Goal: Task Accomplishment & Management: Use online tool/utility

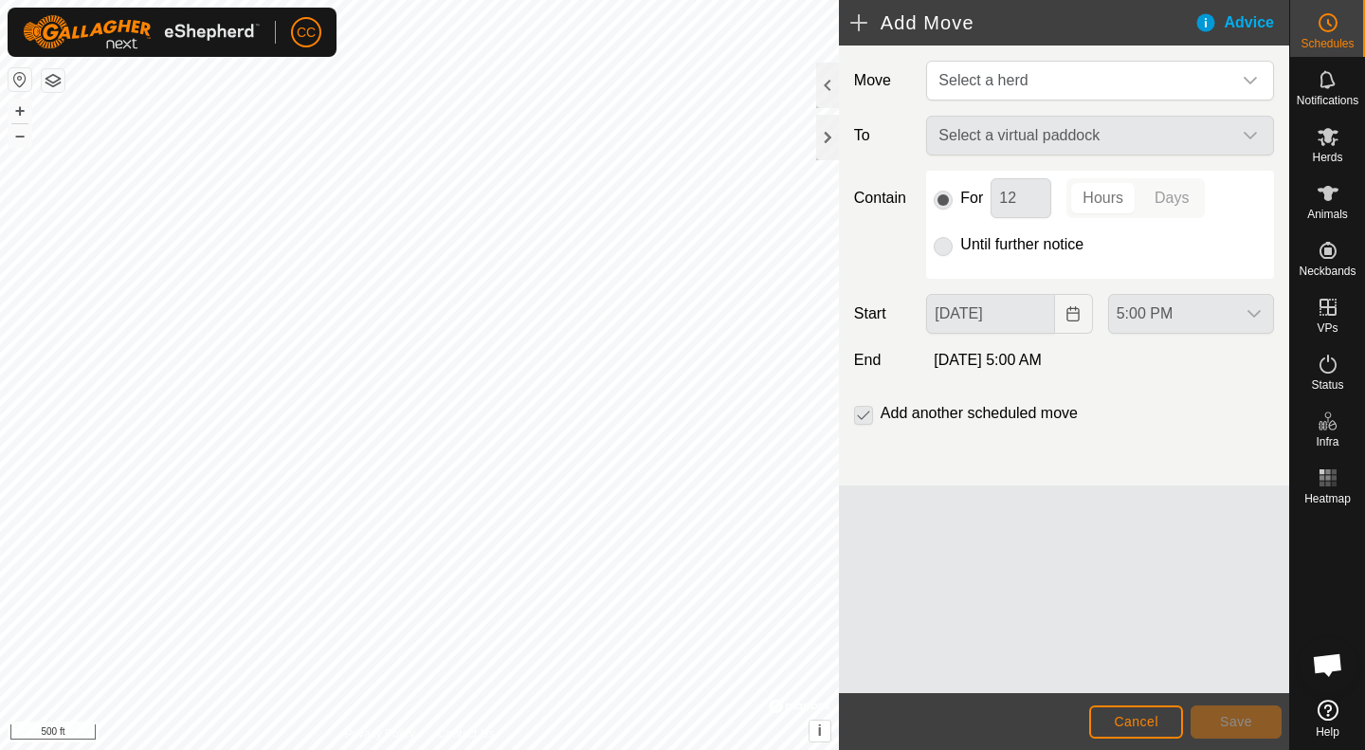
scroll to position [982, 0]
click at [1314, 141] on es-mob-svg-icon at bounding box center [1328, 136] width 34 height 30
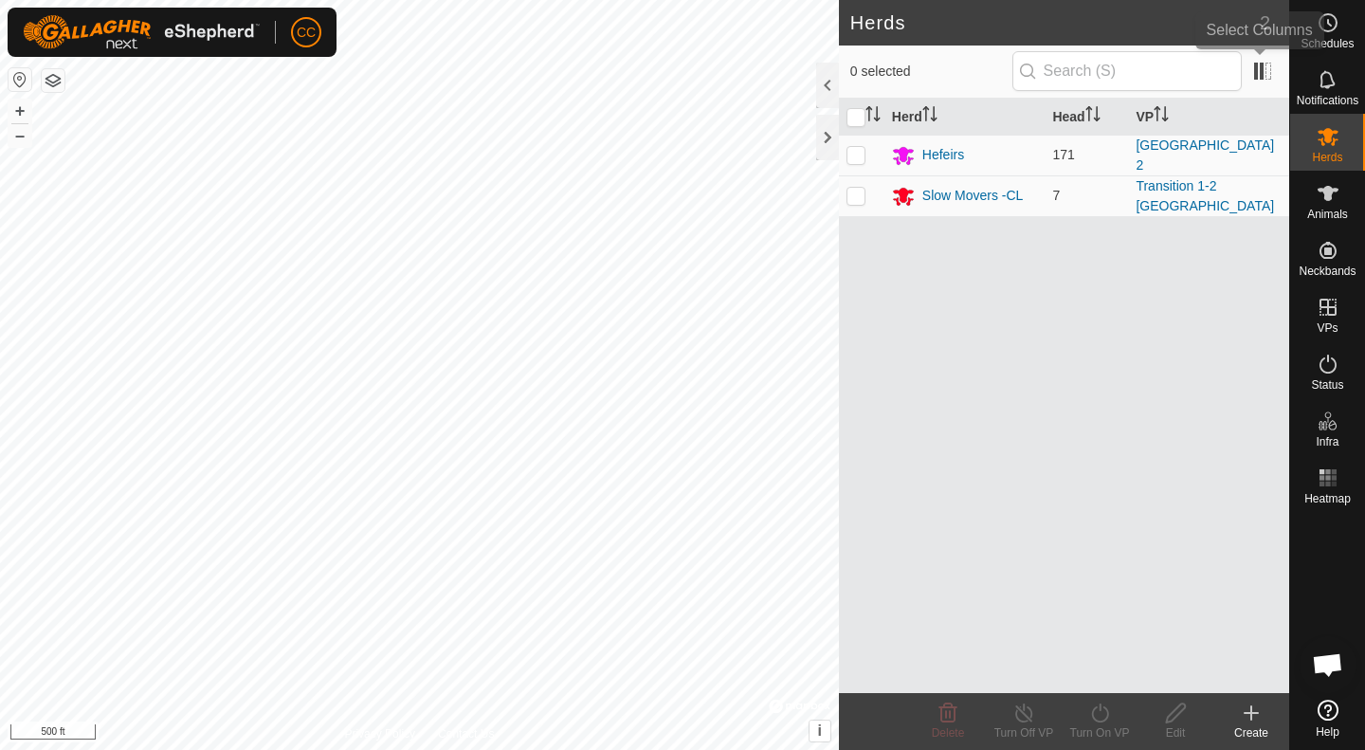
click at [1250, 79] on span at bounding box center [1263, 71] width 30 height 30
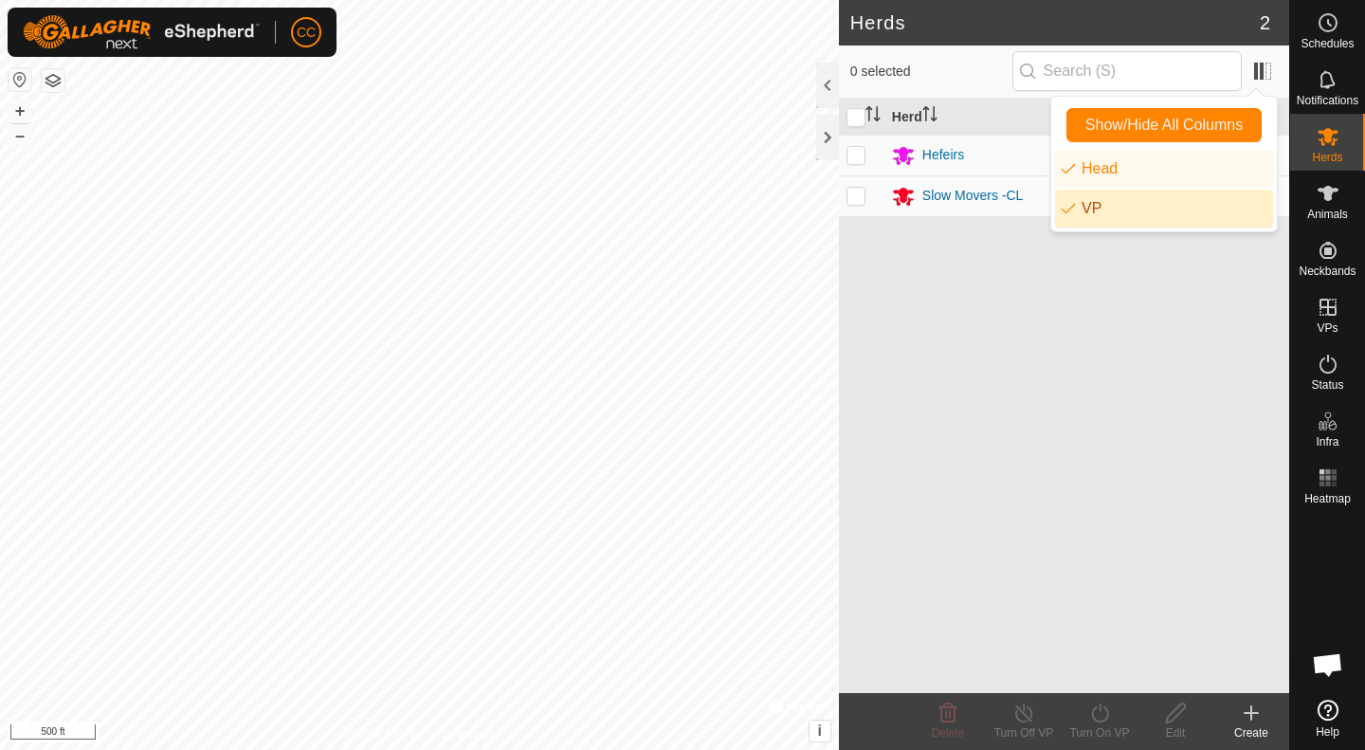
click at [1011, 352] on div "Herd Head VP Hefeirs [STREET_ADDRESS] 2 Slow Movers -CL 7 Transition 1-[GEOGRAP…" at bounding box center [1064, 396] width 450 height 595
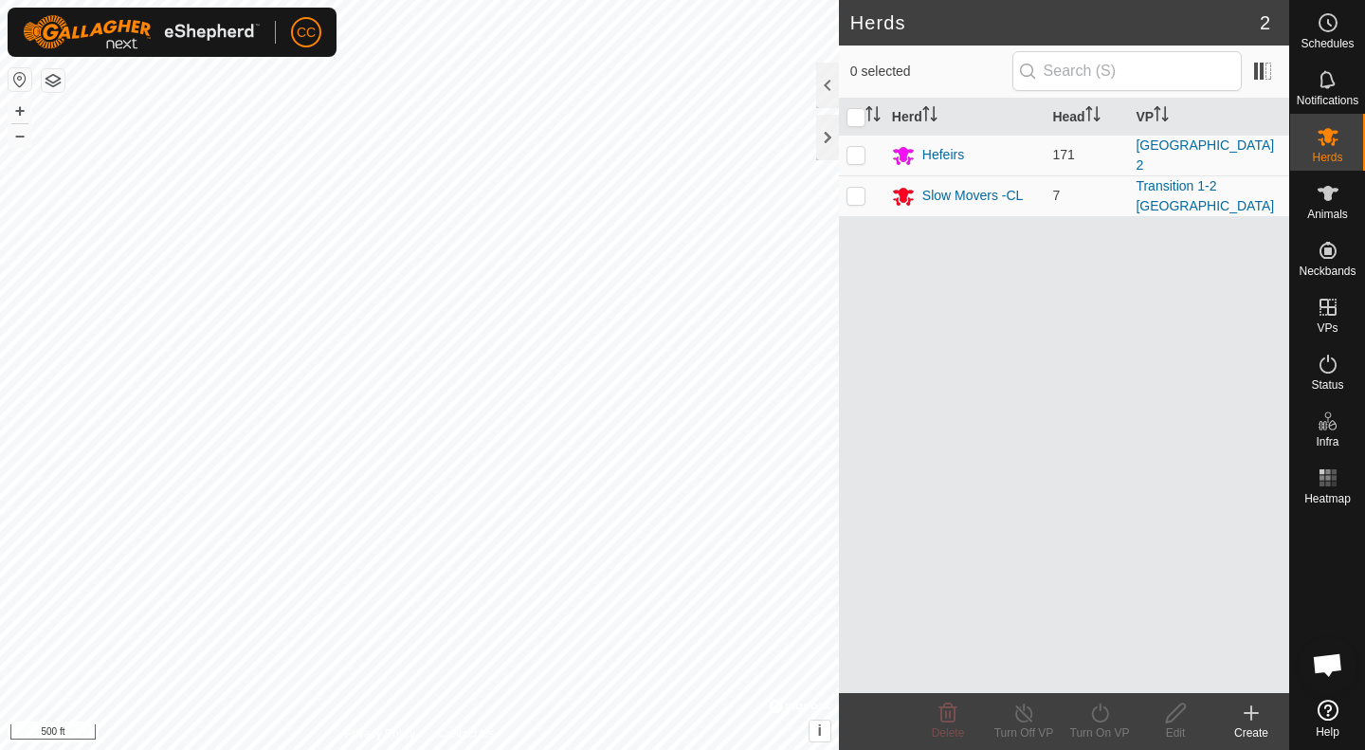
click at [980, 196] on div "Slow Movers -CL" at bounding box center [973, 196] width 101 height 20
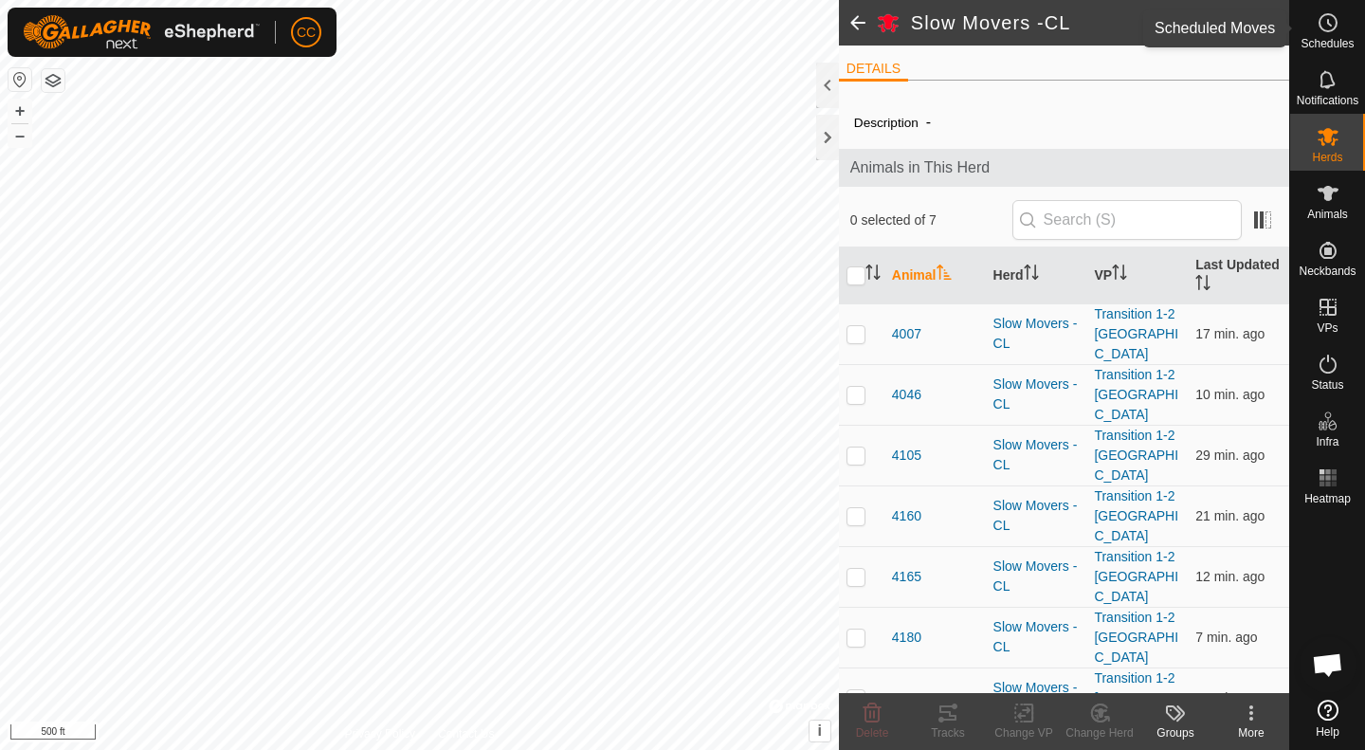
click at [1325, 48] on span "Schedules" at bounding box center [1327, 43] width 53 height 11
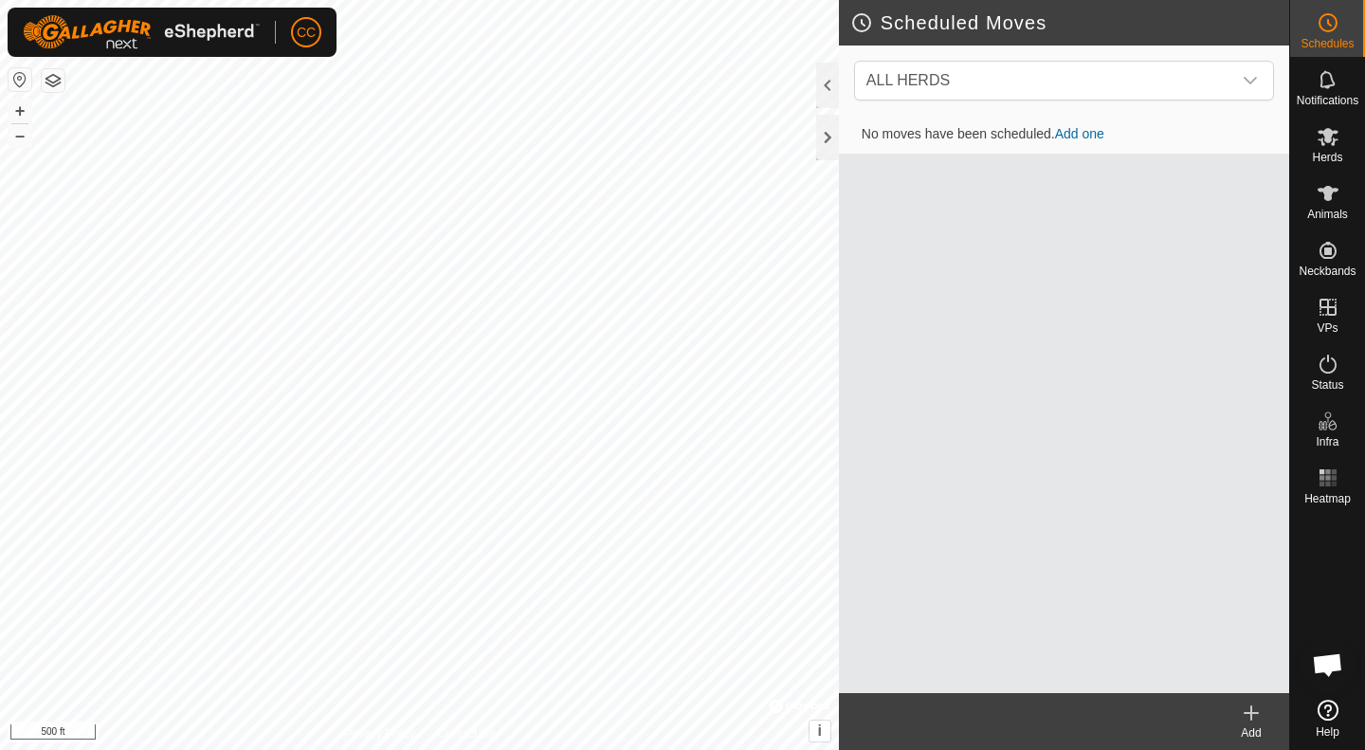
click at [1244, 83] on icon "dropdown trigger" at bounding box center [1250, 80] width 15 height 15
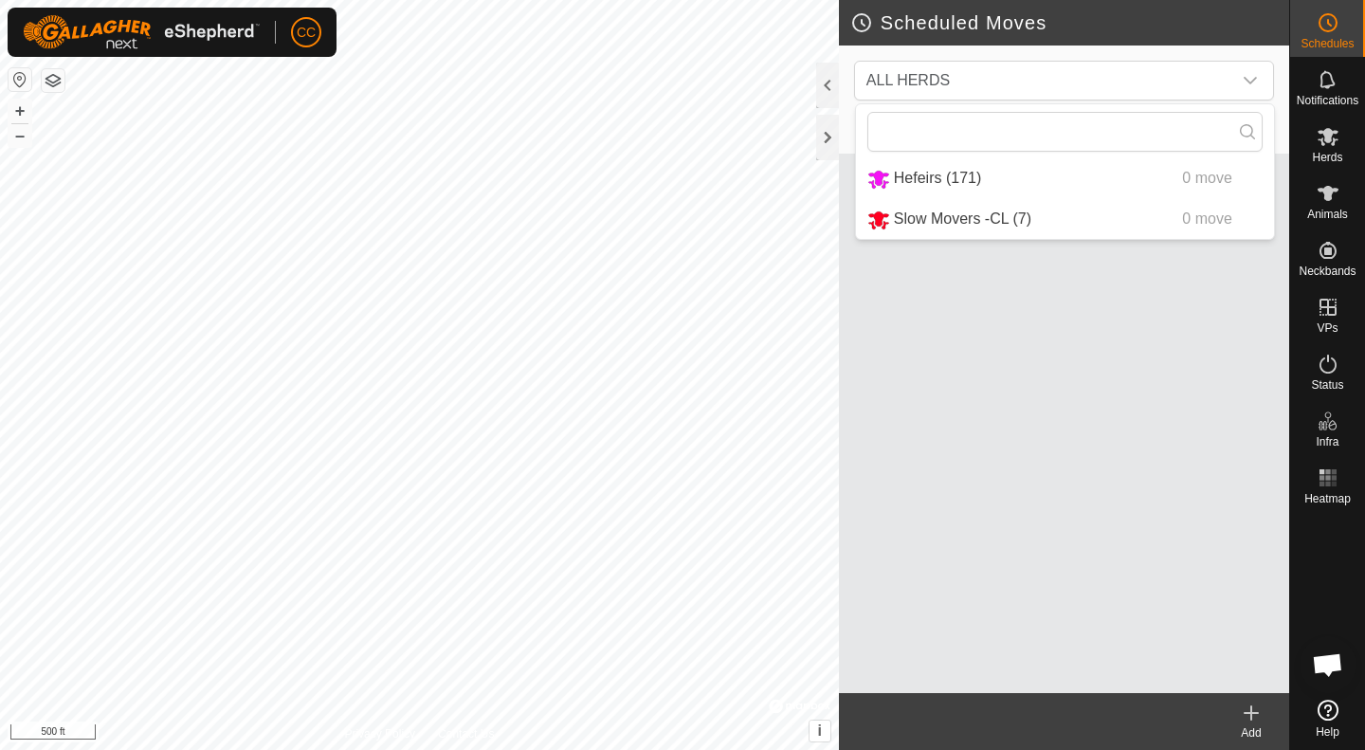
click at [1016, 221] on li "Slow Movers -CL (7) 0 move" at bounding box center [1065, 219] width 418 height 39
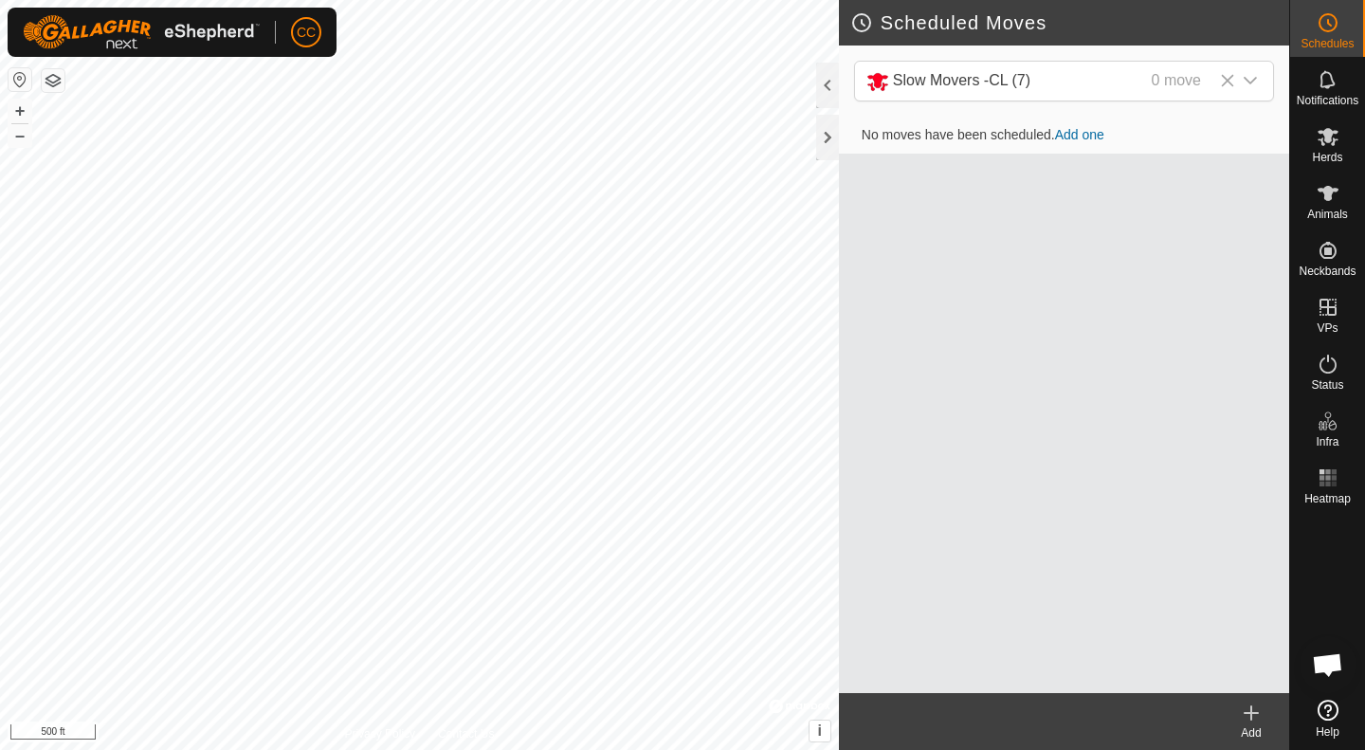
click at [1076, 129] on link "Add one" at bounding box center [1079, 134] width 49 height 15
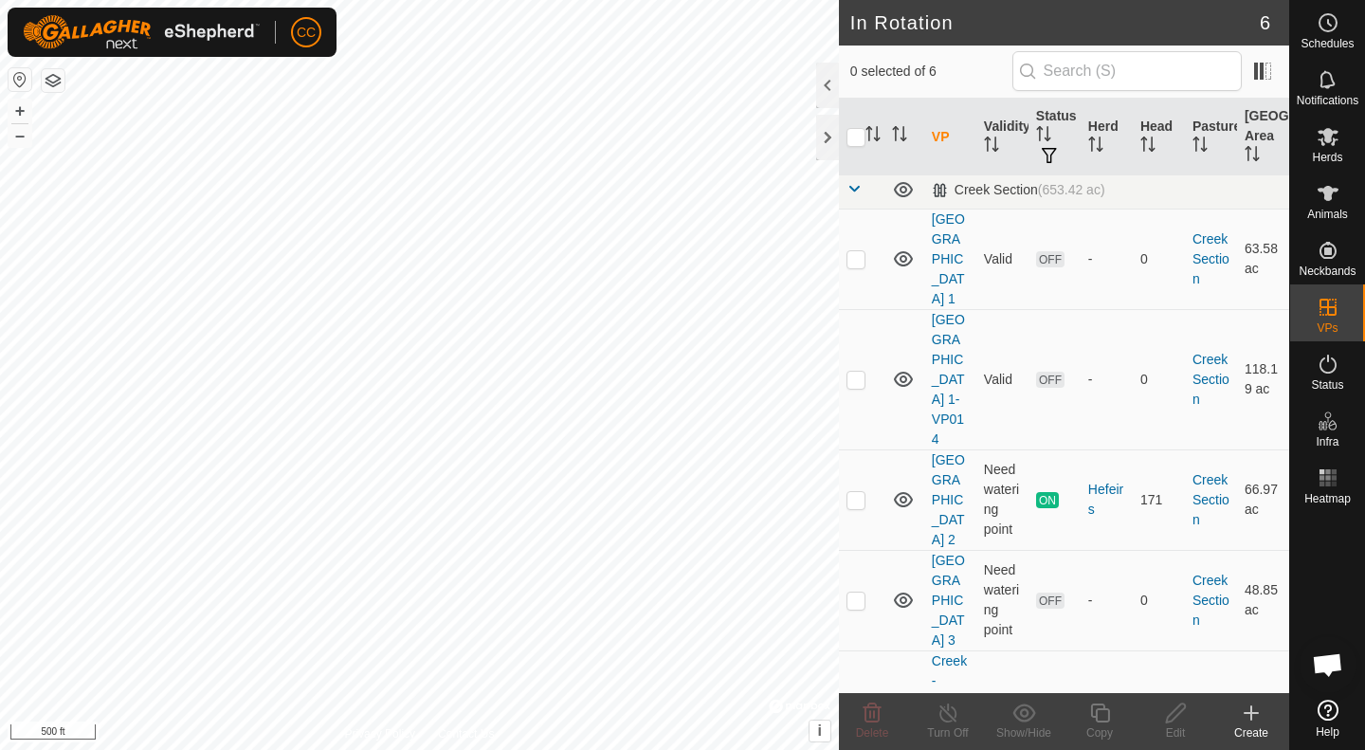
scroll to position [2, 0]
click at [950, 356] on link "[GEOGRAPHIC_DATA] 1-VP014" at bounding box center [948, 382] width 33 height 135
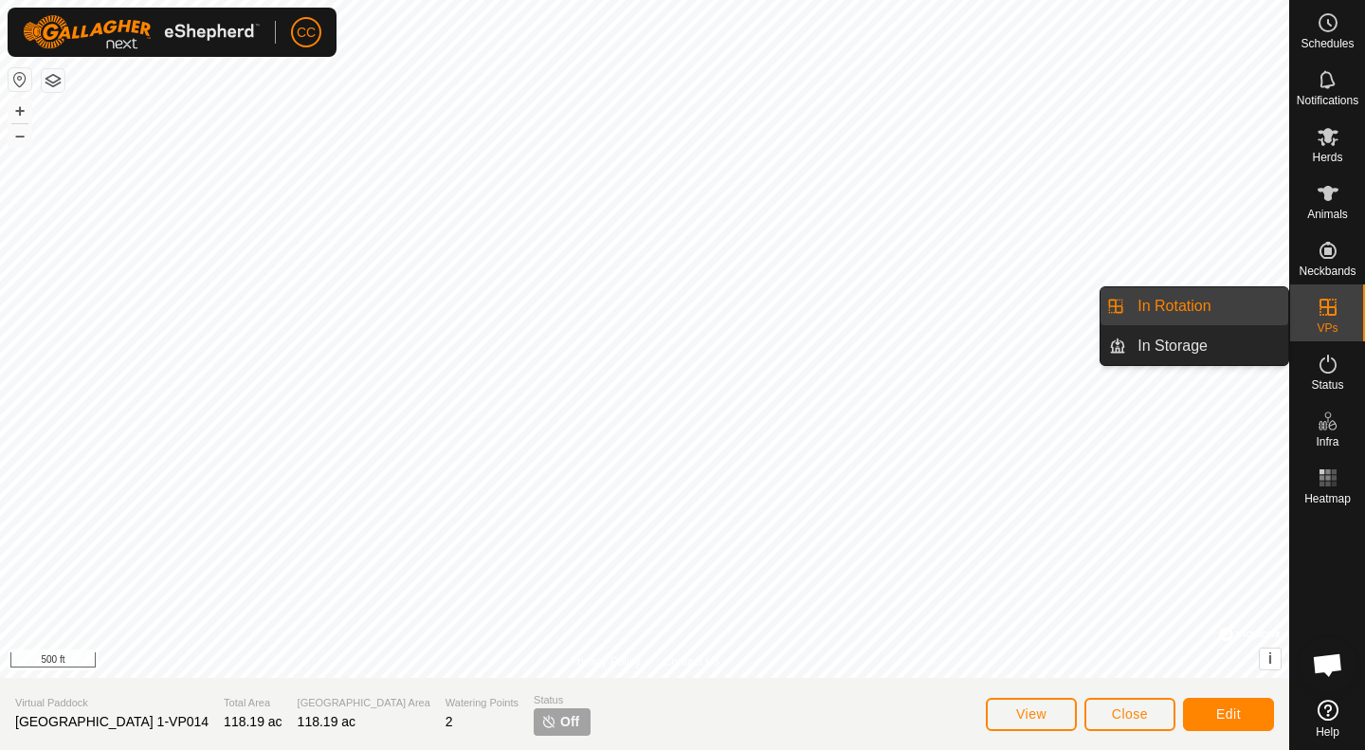
click at [1341, 322] on div "VPs" at bounding box center [1328, 312] width 75 height 57
click at [1213, 309] on link "In Rotation" at bounding box center [1207, 306] width 162 height 38
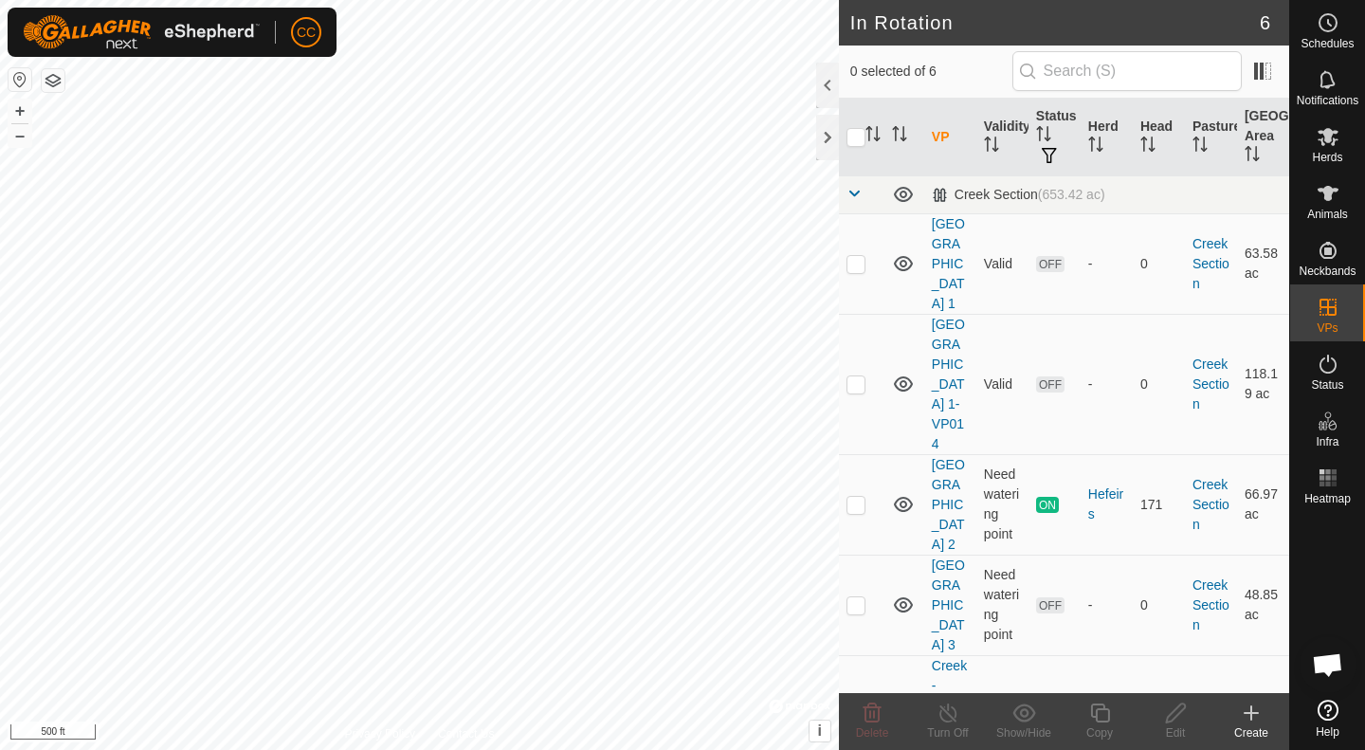
click at [853, 376] on p-checkbox at bounding box center [856, 383] width 19 height 15
click at [885, 712] on delete-svg-icon at bounding box center [872, 713] width 76 height 23
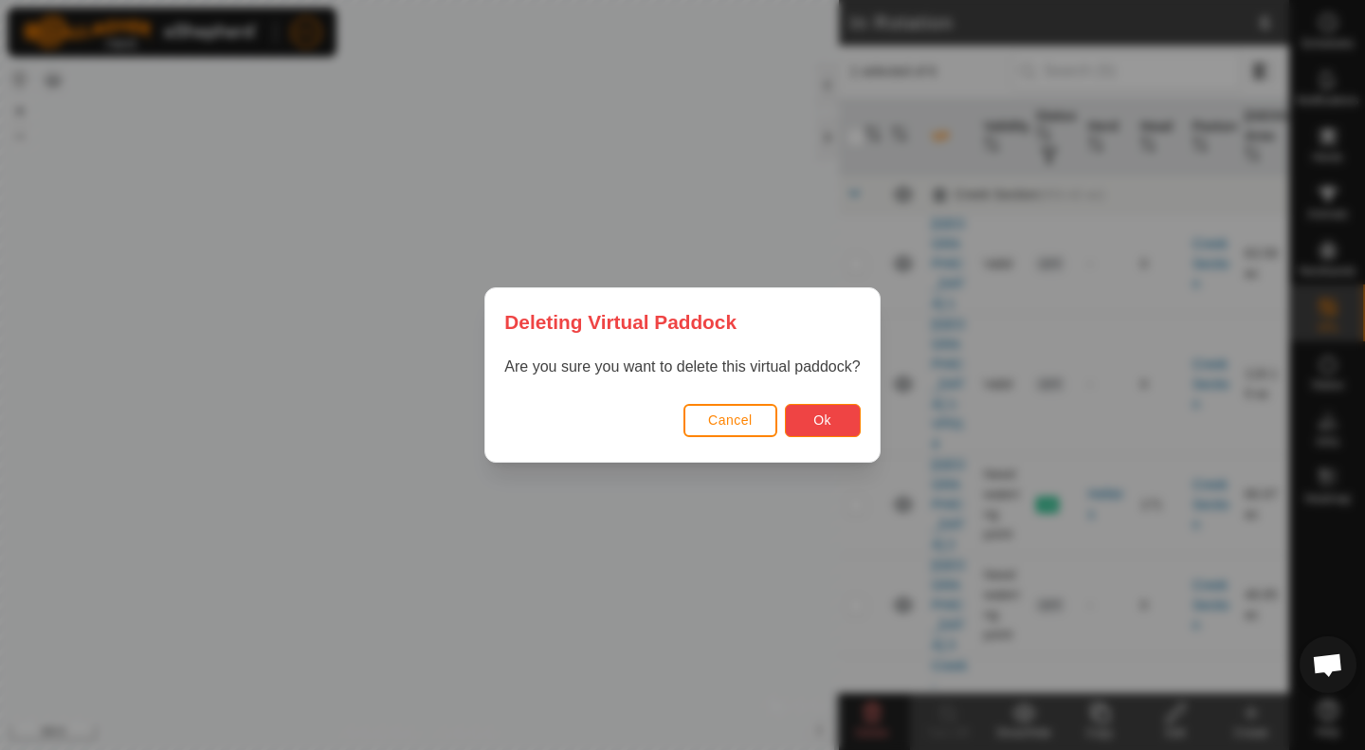
click at [851, 422] on button "Ok" at bounding box center [823, 420] width 76 height 33
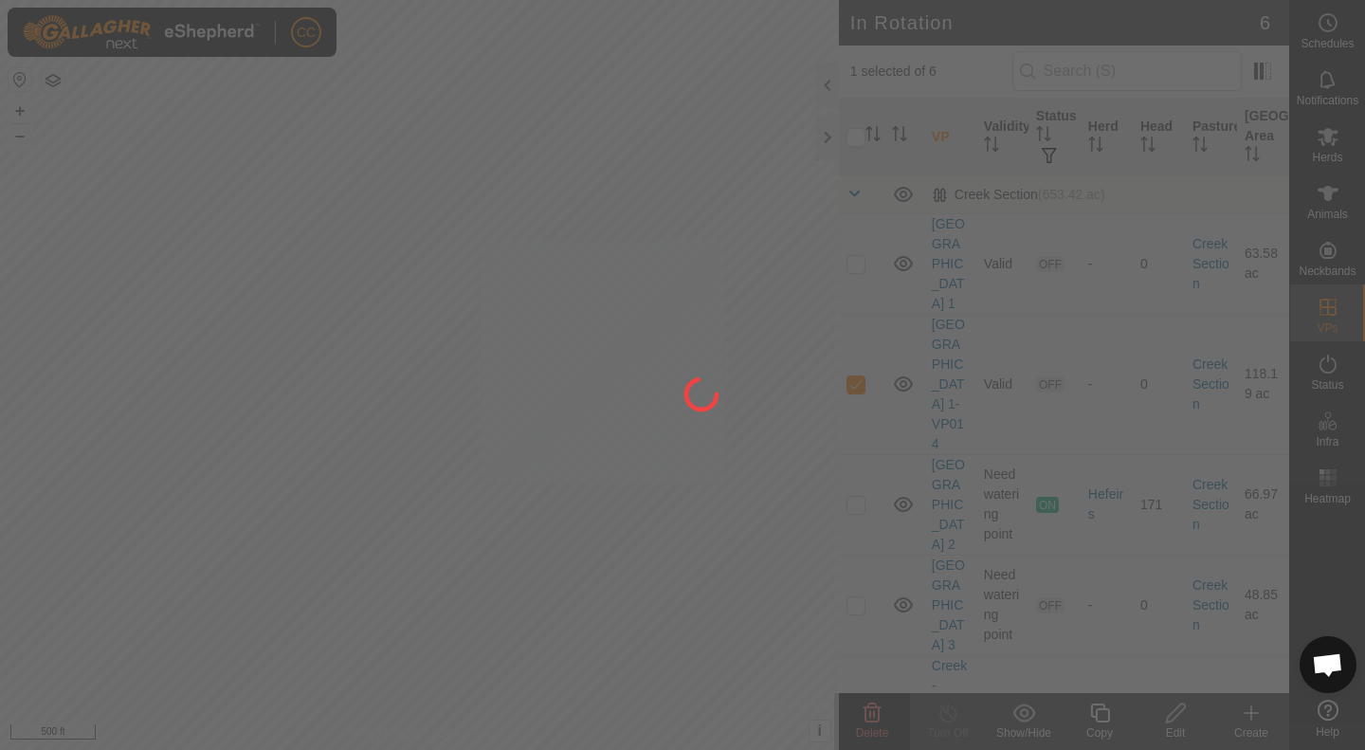
checkbox input "false"
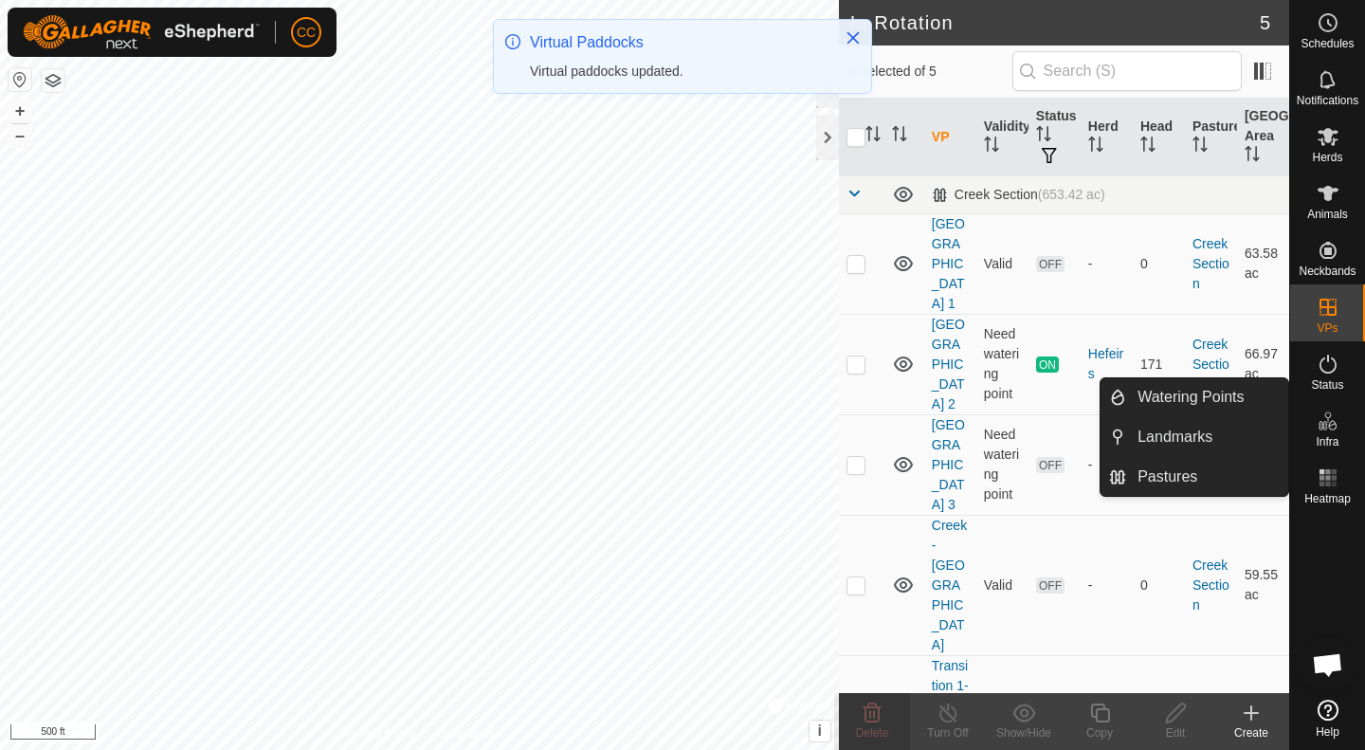
click at [1325, 425] on icon at bounding box center [1328, 421] width 23 height 23
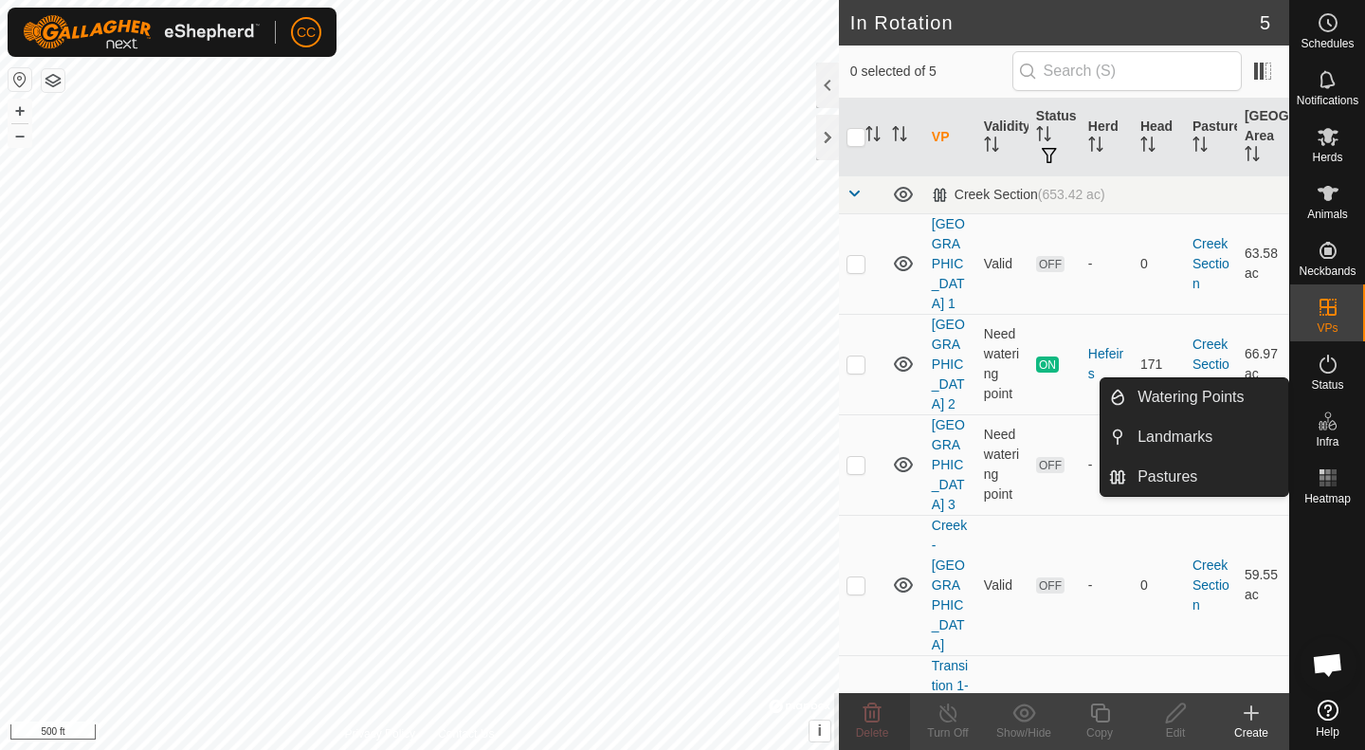
click at [1149, 409] on link "Watering Points" at bounding box center [1207, 397] width 162 height 38
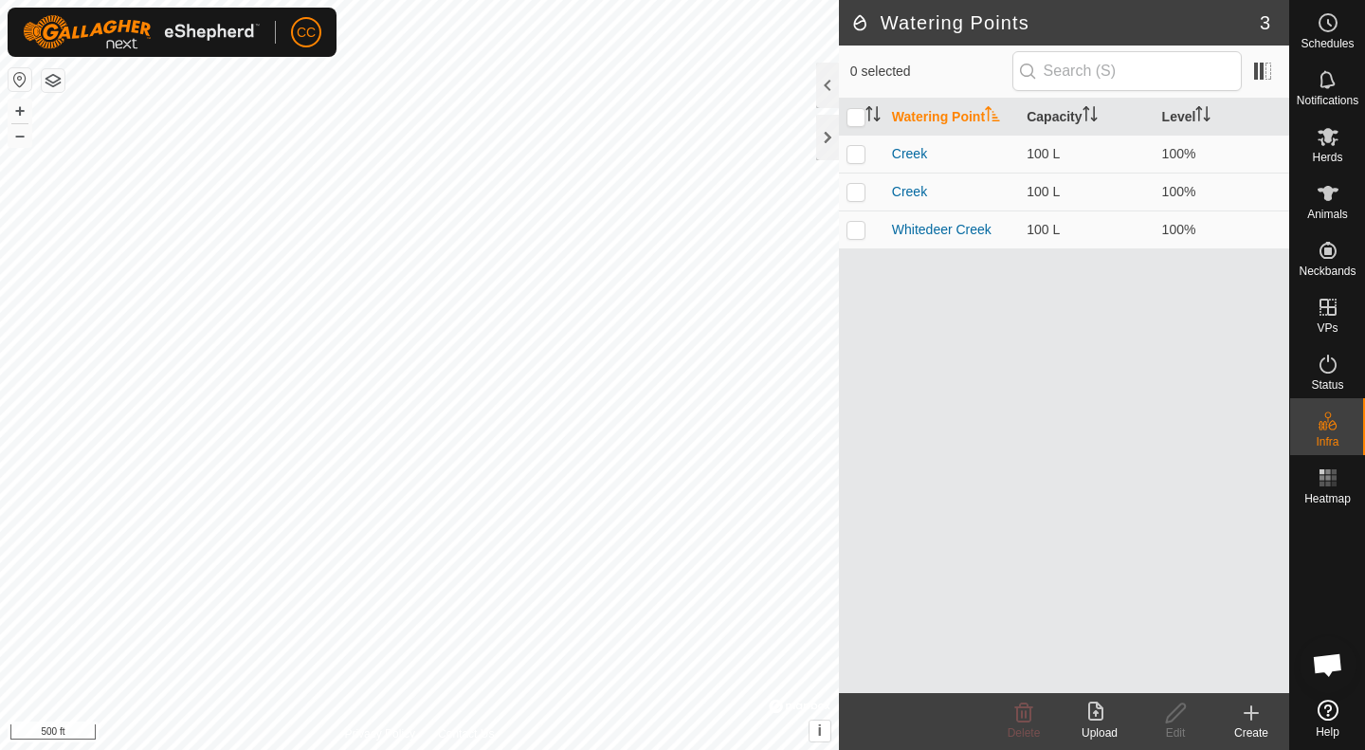
click at [1256, 713] on icon at bounding box center [1251, 713] width 13 height 0
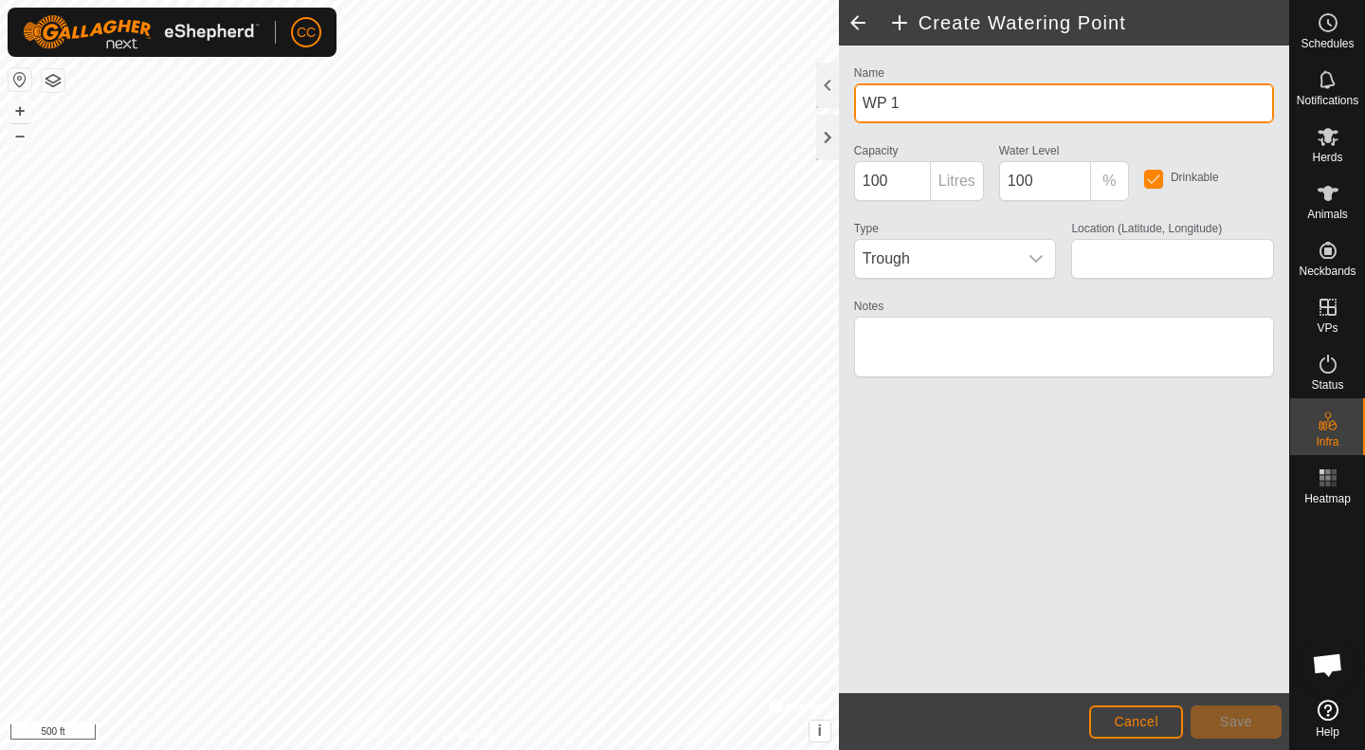
click at [804, 88] on div "Create Watering Point Name WP 1 Capacity 100 Litres Water Level 100 % Drinkable…" at bounding box center [645, 375] width 1290 height 750
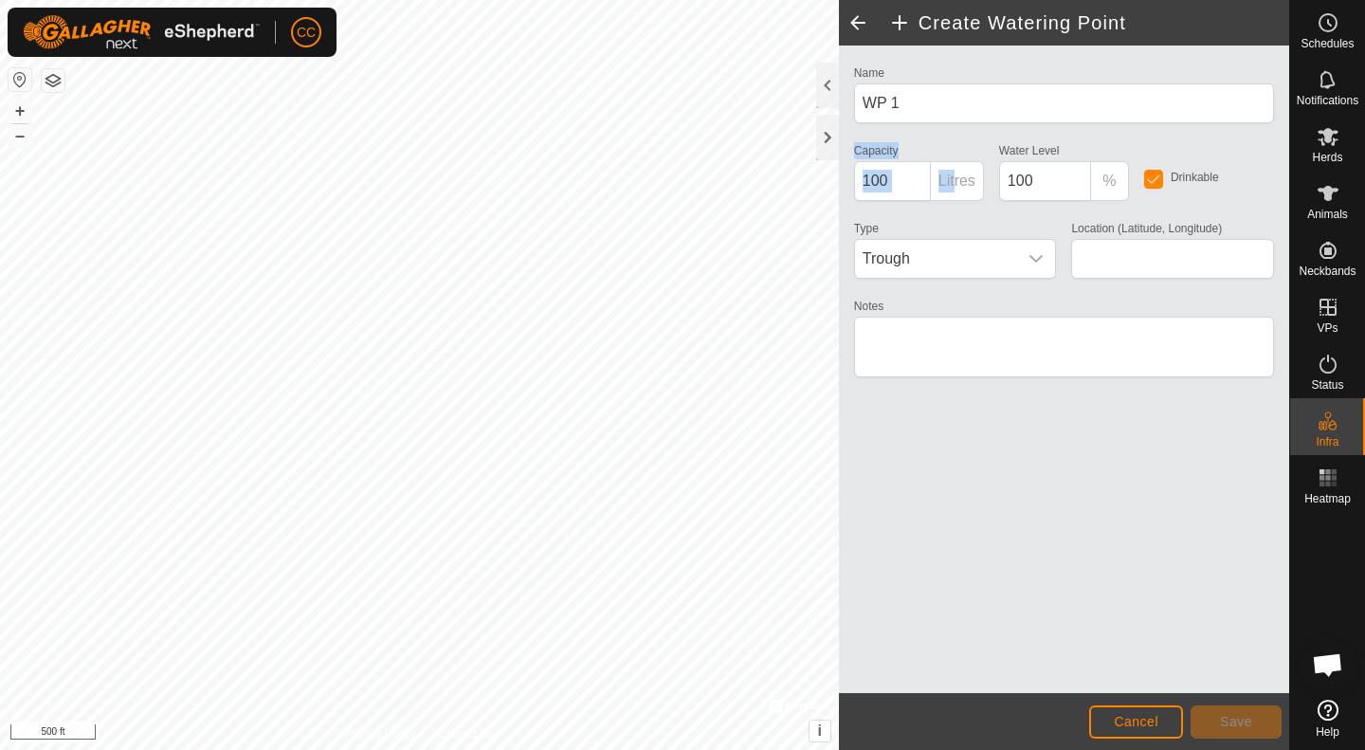
drag, startPoint x: 881, startPoint y: 137, endPoint x: 878, endPoint y: 126, distance: 10.8
click at [879, 128] on div "Name WP 1 Capacity 100 Litres Water Level 100 % Drinkable Type Trough Location …" at bounding box center [1064, 230] width 435 height 339
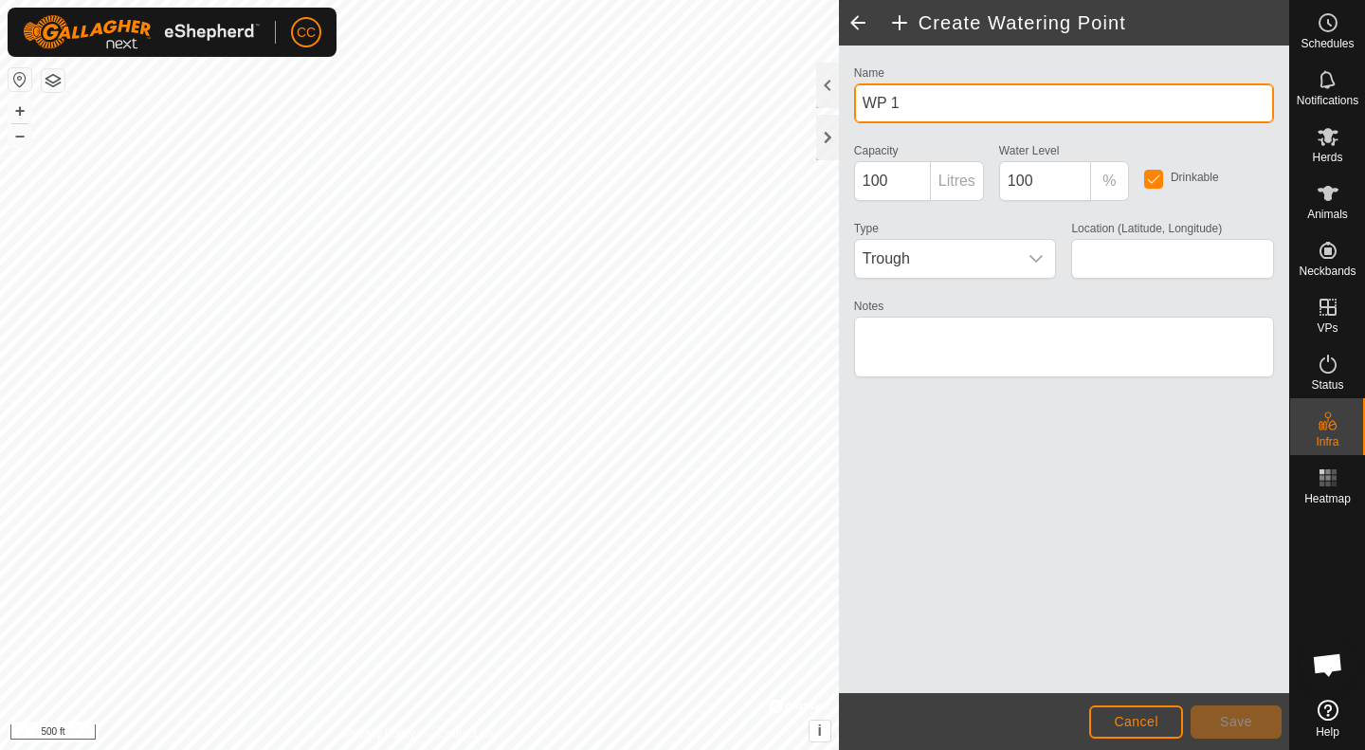
click at [938, 108] on input "WP 1" at bounding box center [1064, 103] width 420 height 40
click at [815, 94] on div "Create Watering Point Name WP 1 Capacity 100 Litres Water Level 100 % Drinkable…" at bounding box center [645, 375] width 1290 height 750
drag, startPoint x: 911, startPoint y: 104, endPoint x: 854, endPoint y: 101, distance: 57.0
click at [854, 101] on input "WP 1" at bounding box center [1064, 103] width 420 height 40
type input "Creek"
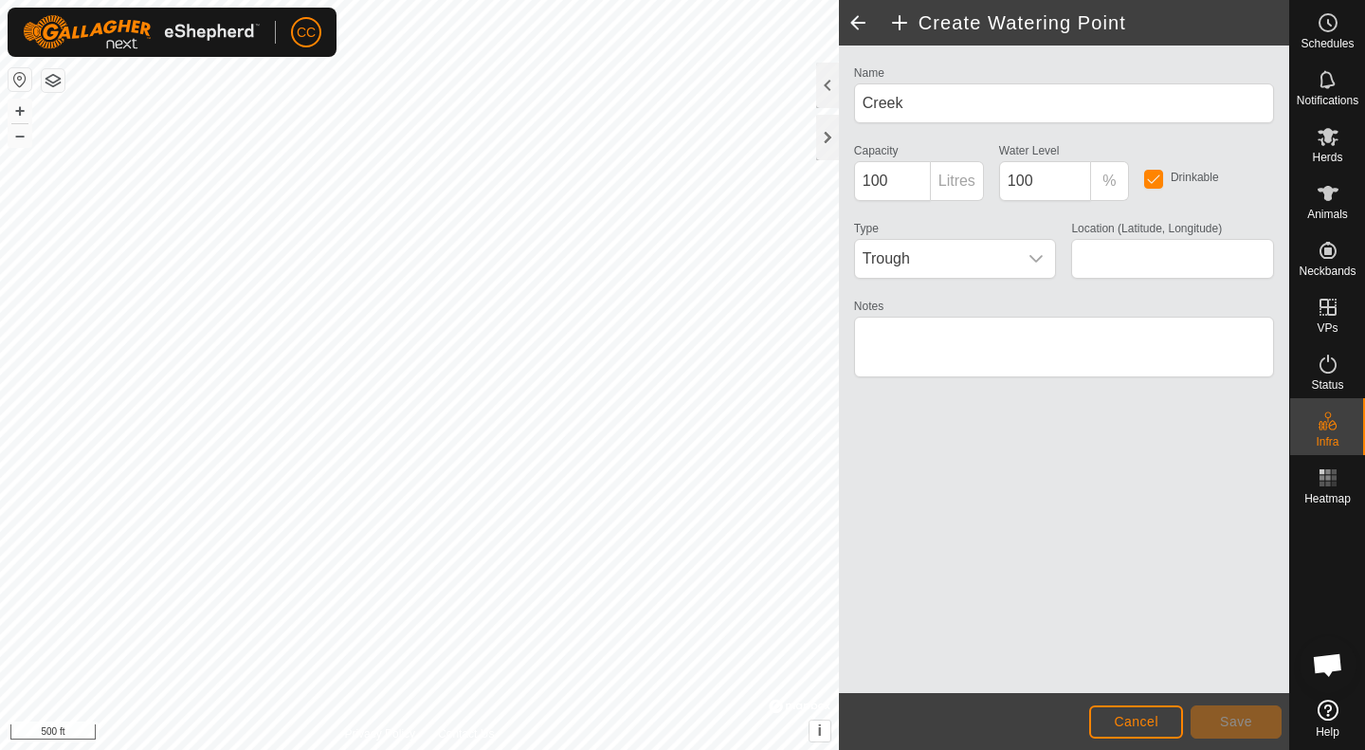
type input "35.715958, -101.123845"
click at [1034, 253] on icon "dropdown trigger" at bounding box center [1036, 258] width 15 height 15
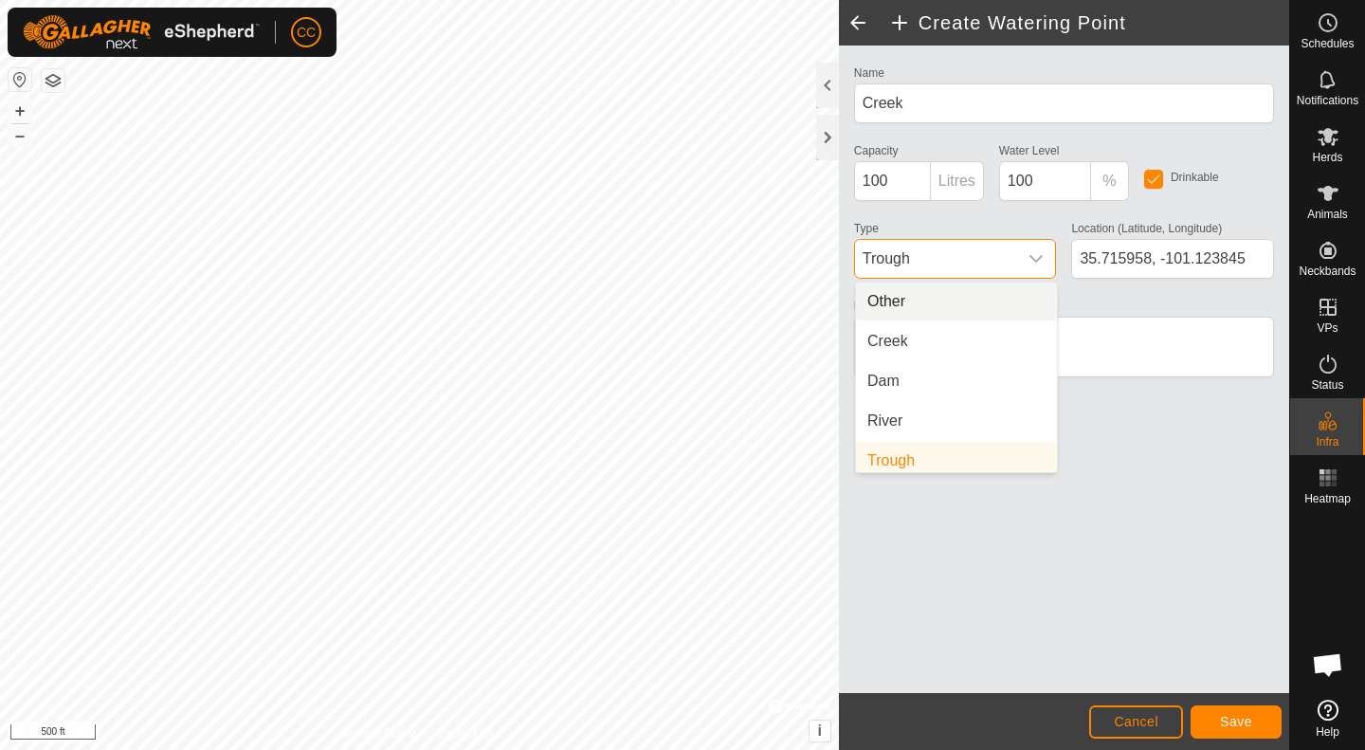
scroll to position [8, 0]
click at [936, 341] on li "Creek" at bounding box center [956, 334] width 201 height 38
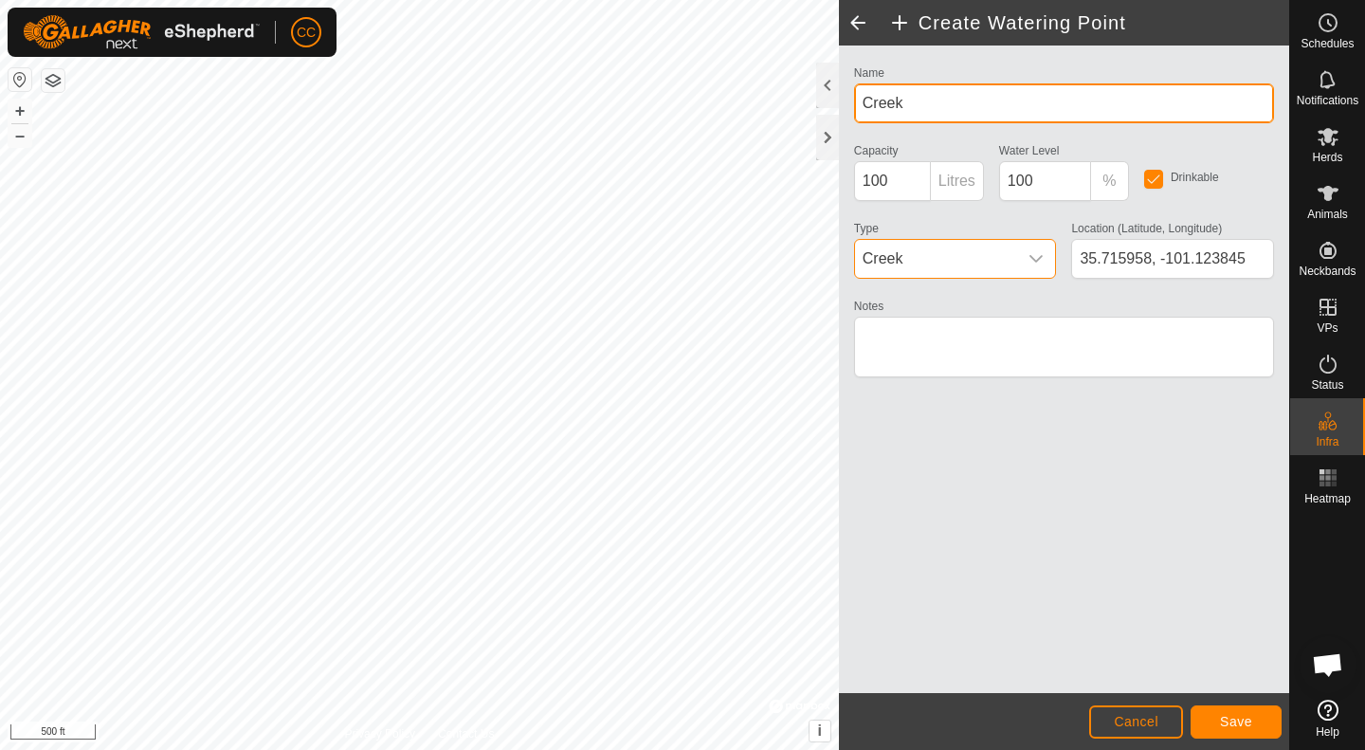
click at [866, 103] on input "Creek" at bounding box center [1064, 103] width 420 height 40
type input "Whitedeer Creek"
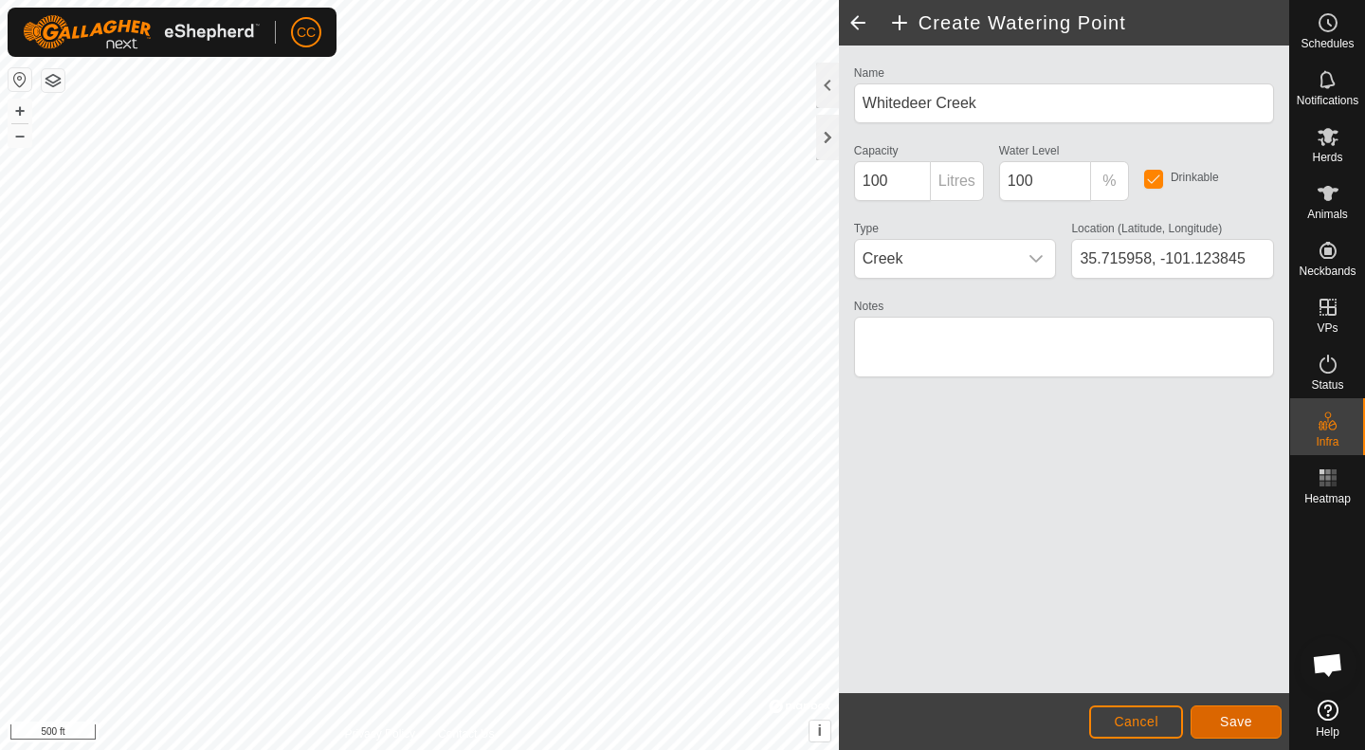
click at [1253, 724] on button "Save" at bounding box center [1236, 721] width 91 height 33
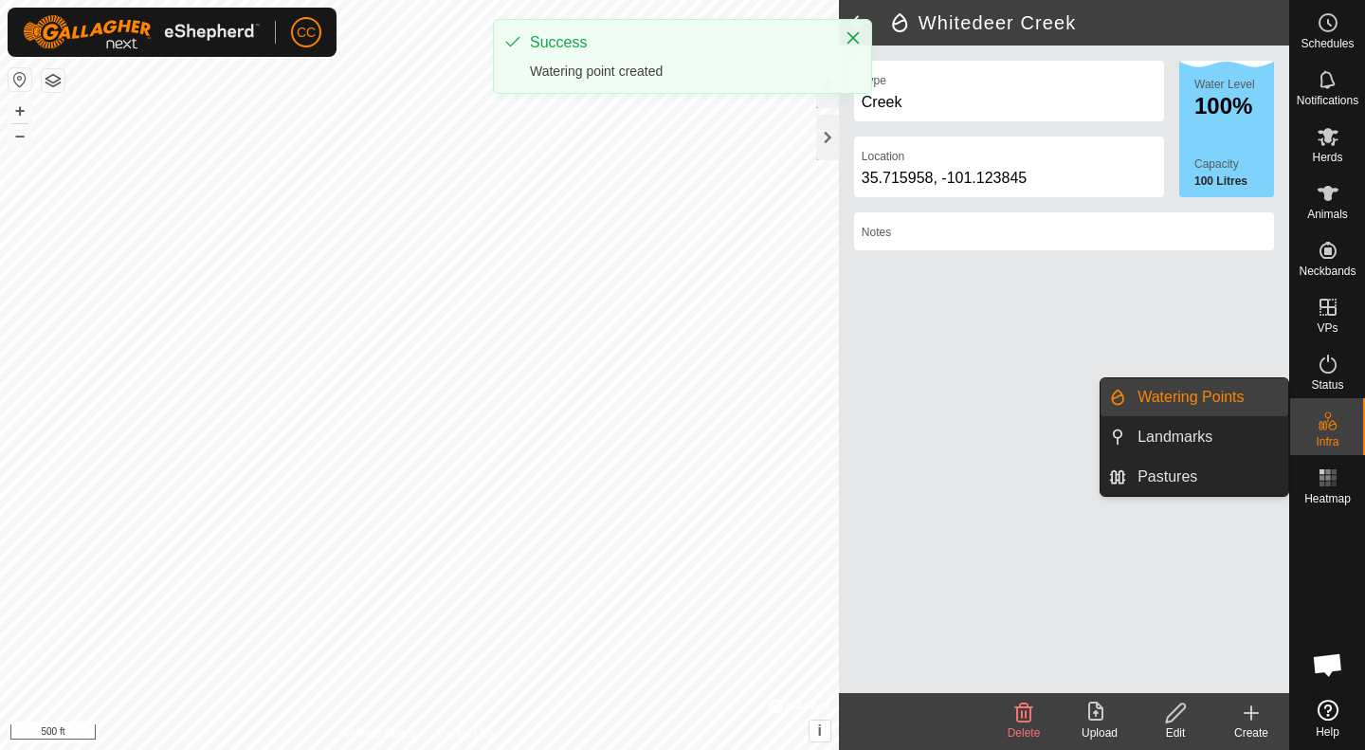
click at [1230, 408] on link "Watering Points" at bounding box center [1207, 397] width 162 height 38
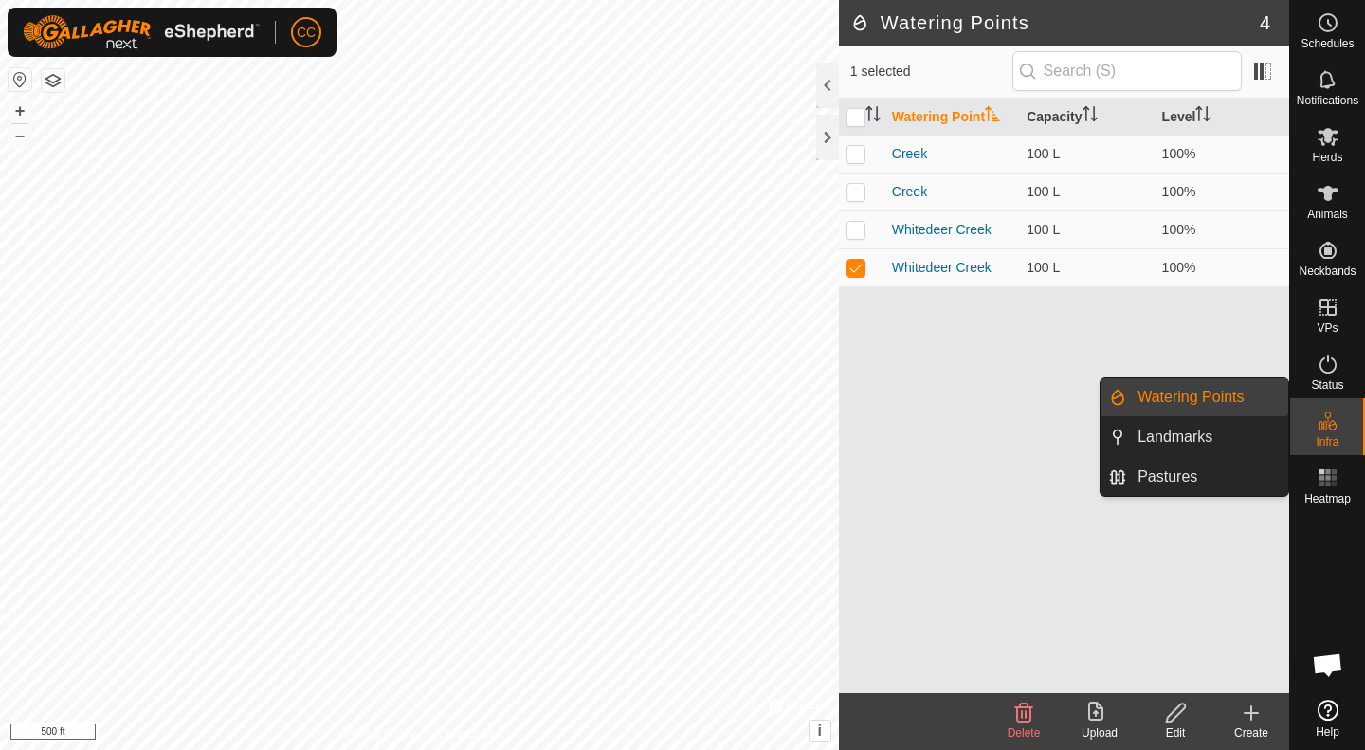
click at [1236, 397] on link "Watering Points" at bounding box center [1207, 397] width 162 height 38
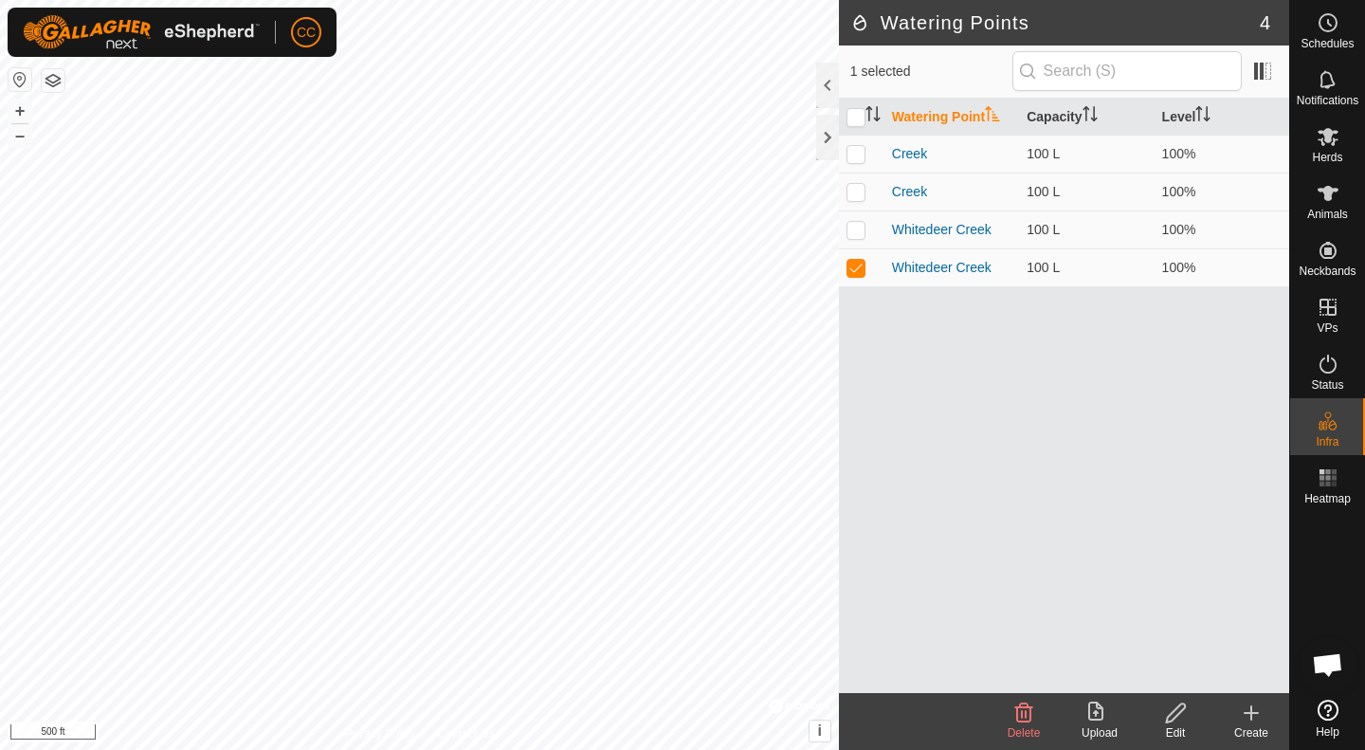
click at [1255, 713] on icon at bounding box center [1251, 713] width 13 height 0
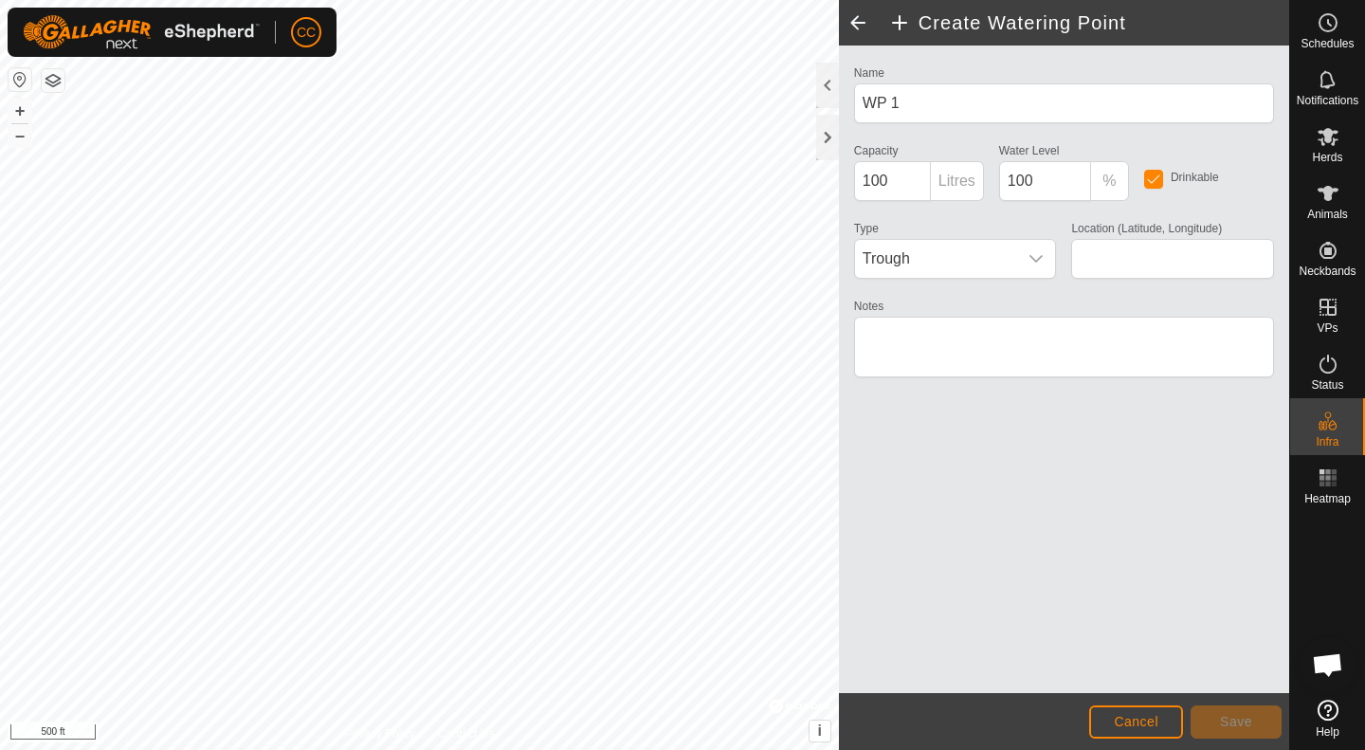
type input "35.720161, -101.126491"
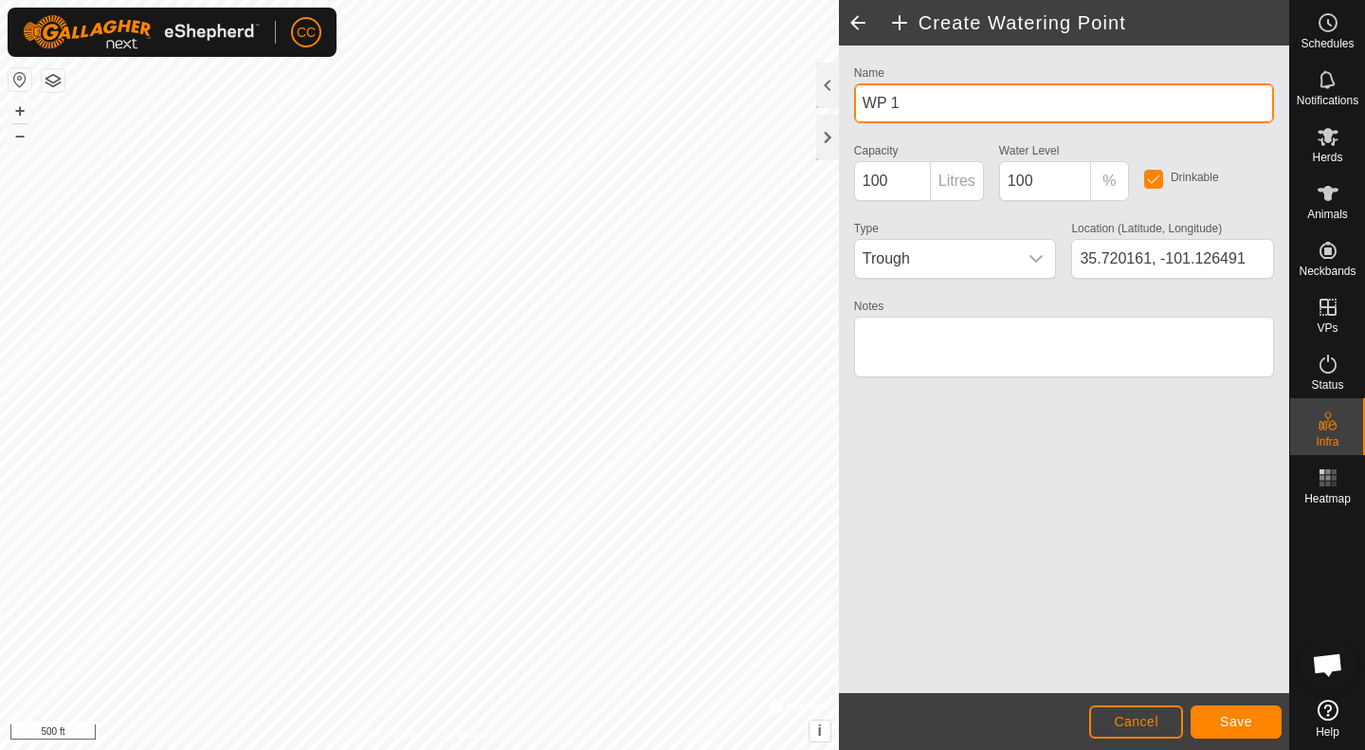
drag, startPoint x: 930, startPoint y: 102, endPoint x: 816, endPoint y: 101, distance: 113.8
click at [839, 101] on div "Create Watering Point Name WP 1 Capacity 100 Litres Water Level 100 % Drinkable…" at bounding box center [1064, 375] width 450 height 750
type input "Whitedeer Creek"
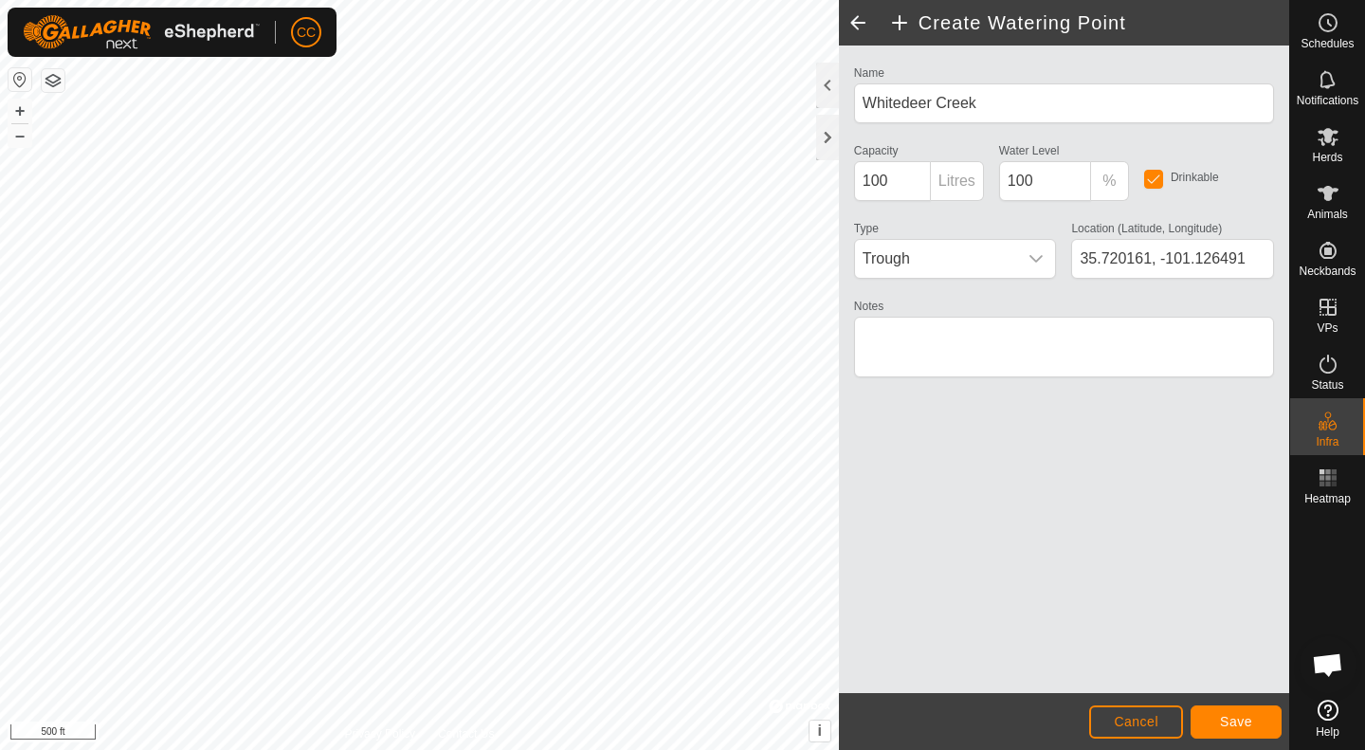
click at [1018, 270] on div "dropdown trigger" at bounding box center [1036, 259] width 38 height 38
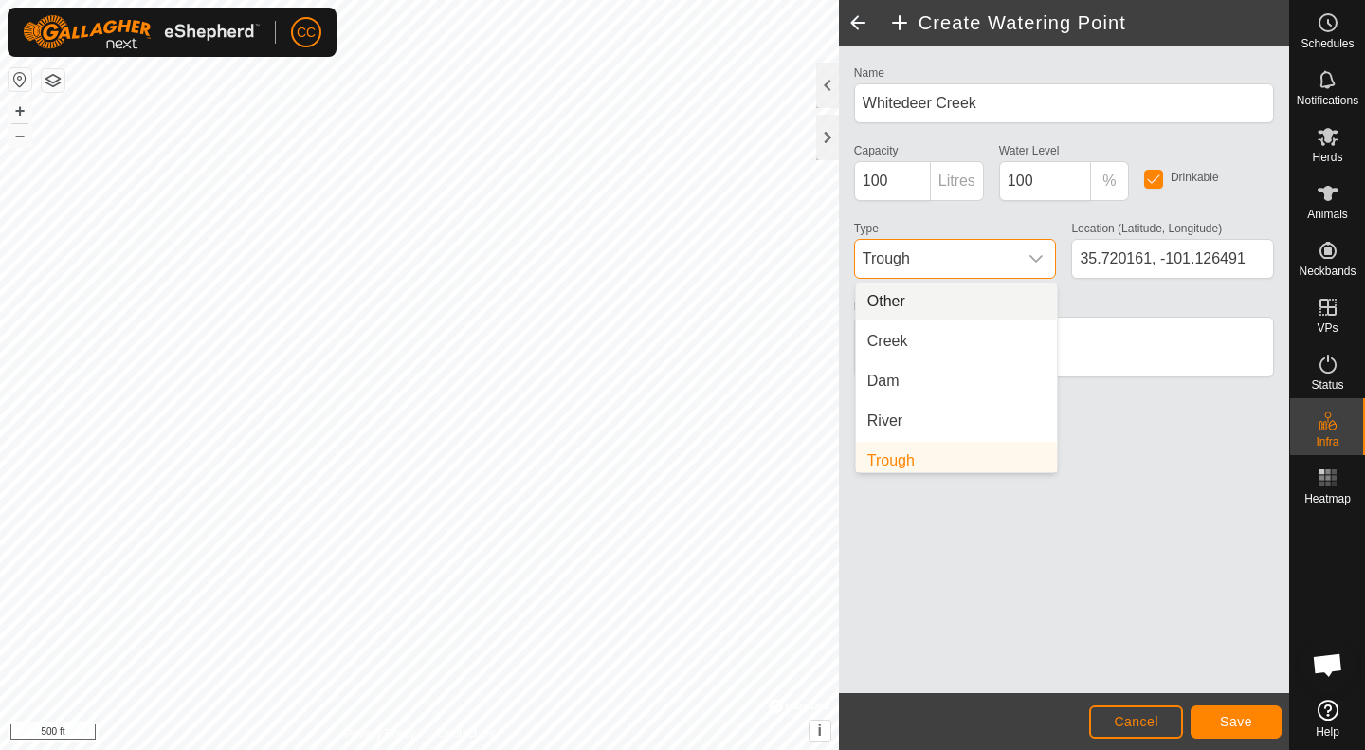
scroll to position [8, 0]
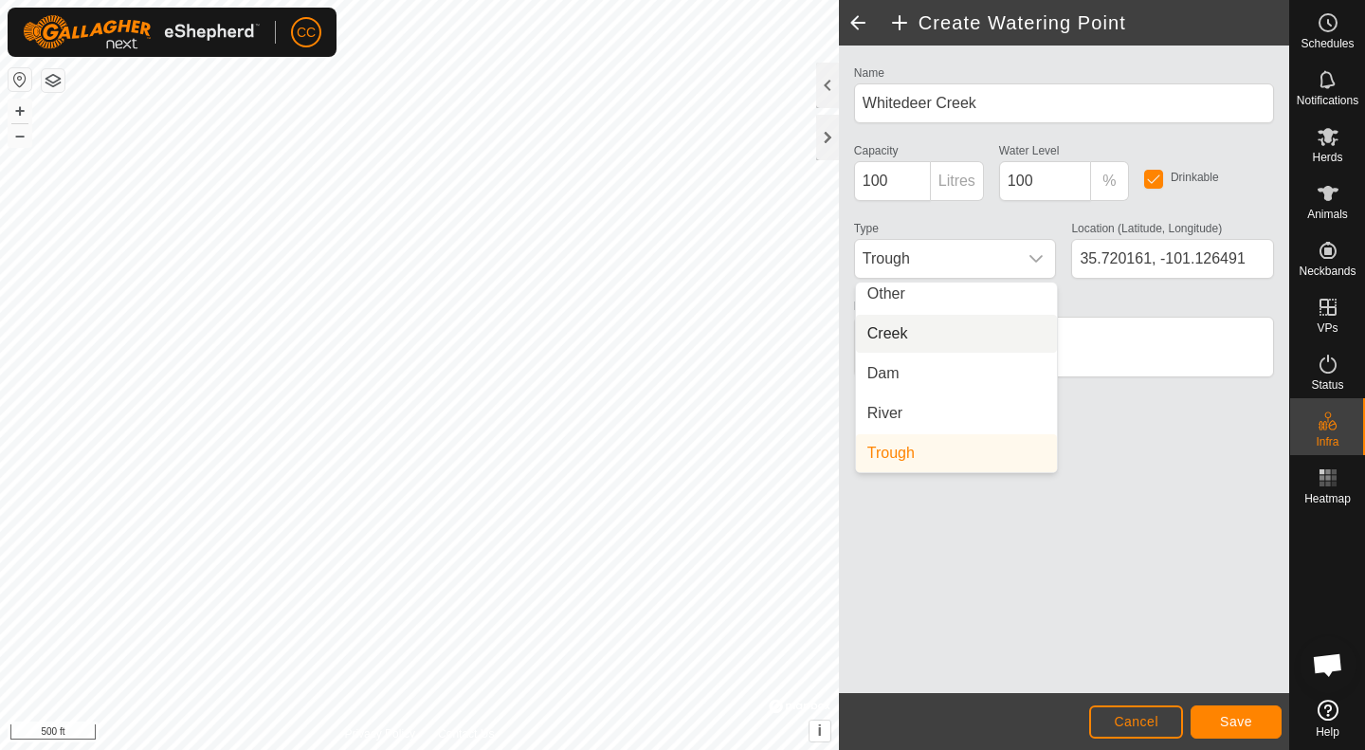
click at [914, 342] on li "Creek" at bounding box center [956, 334] width 201 height 38
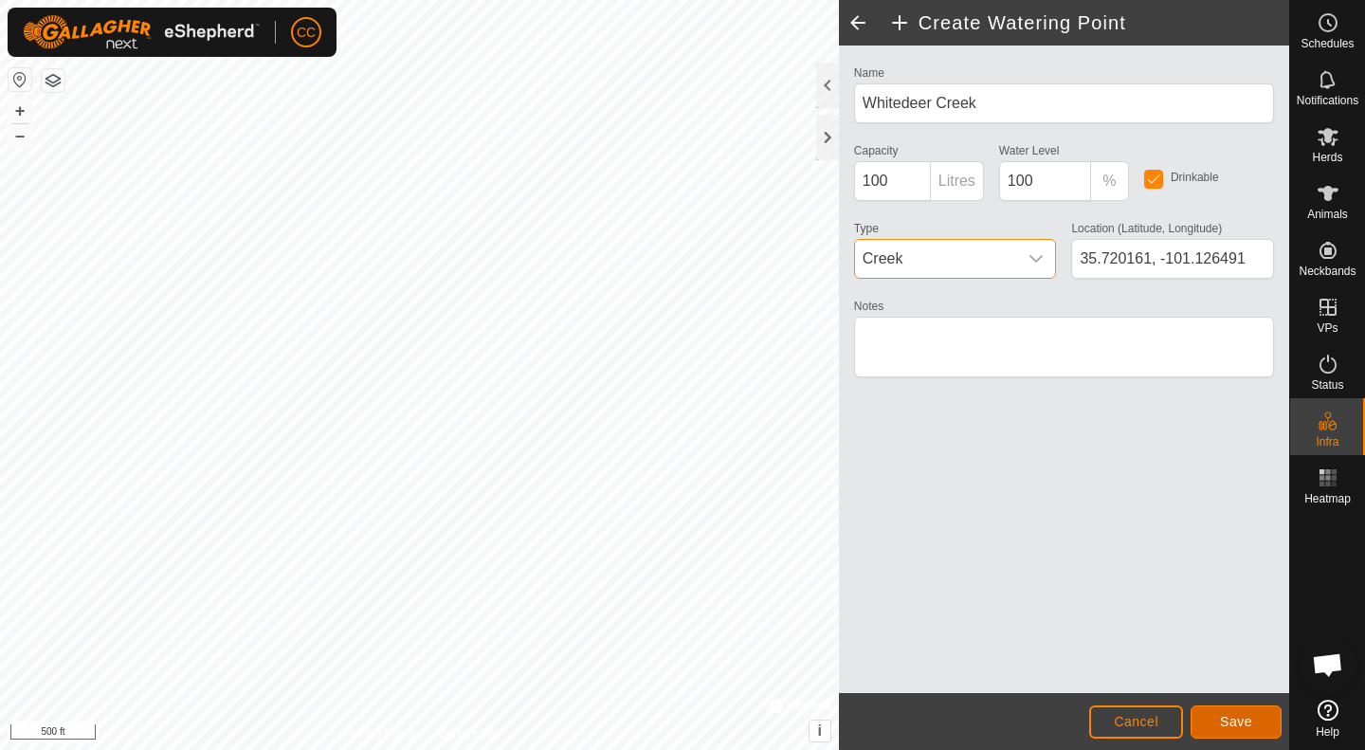
click at [1244, 723] on span "Save" at bounding box center [1236, 721] width 32 height 15
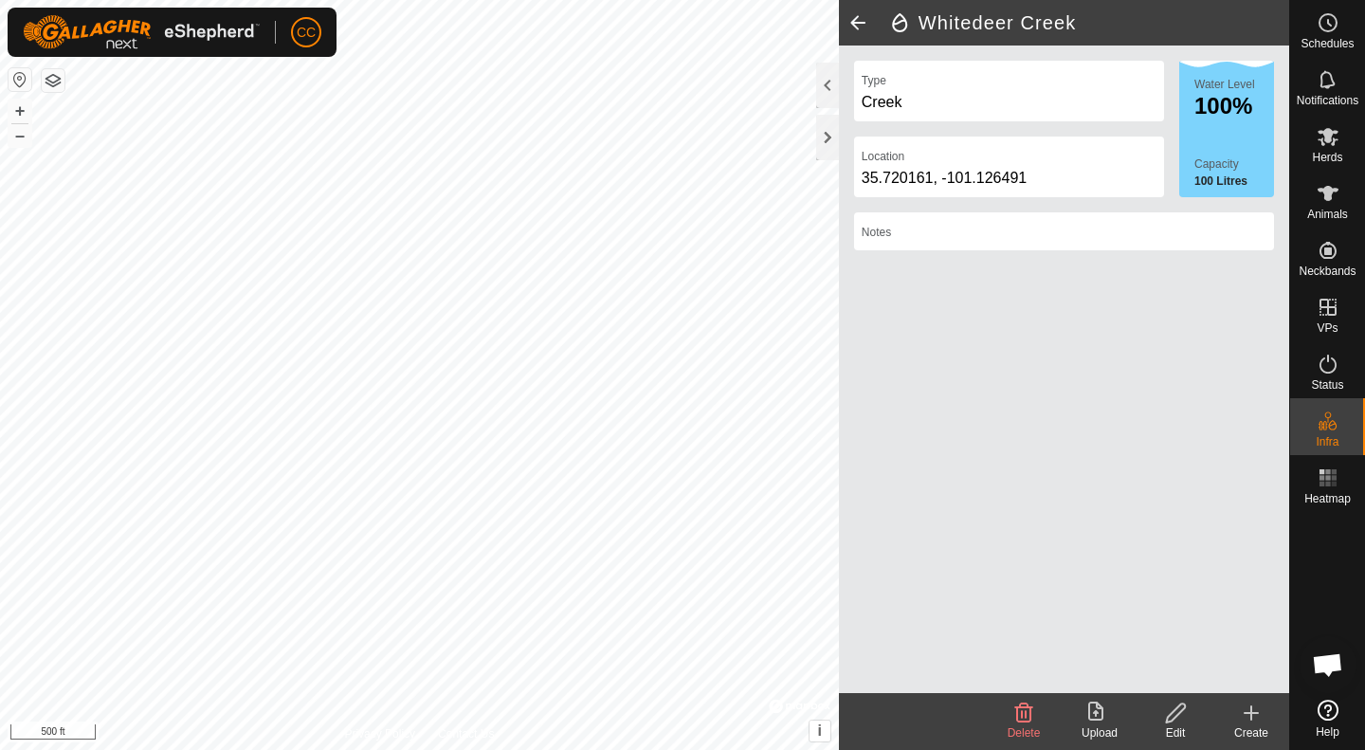
click at [852, 21] on span at bounding box center [858, 23] width 38 height 46
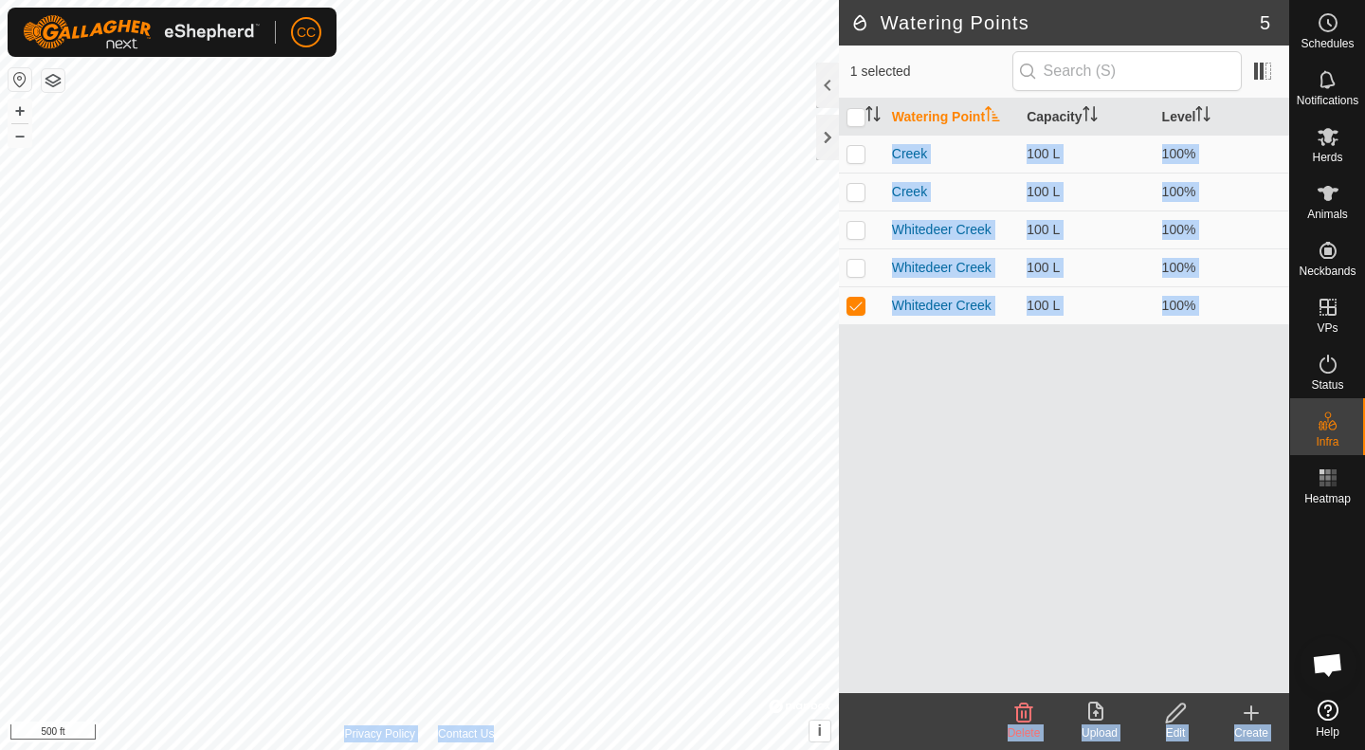
click at [809, 317] on div "Watering Points 5 1 selected Watering Point Capacity Level Creek 100 L 100% Cre…" at bounding box center [645, 375] width 1290 height 750
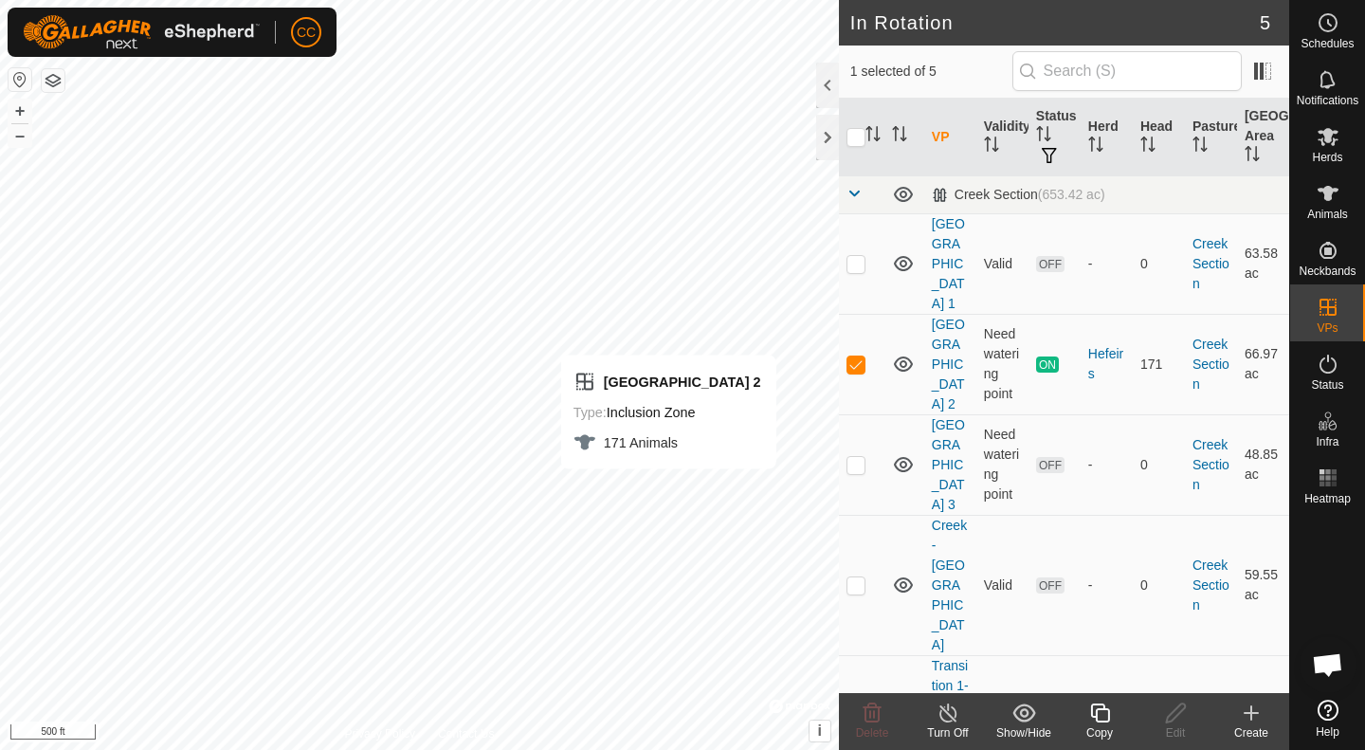
checkbox input "false"
checkbox input "true"
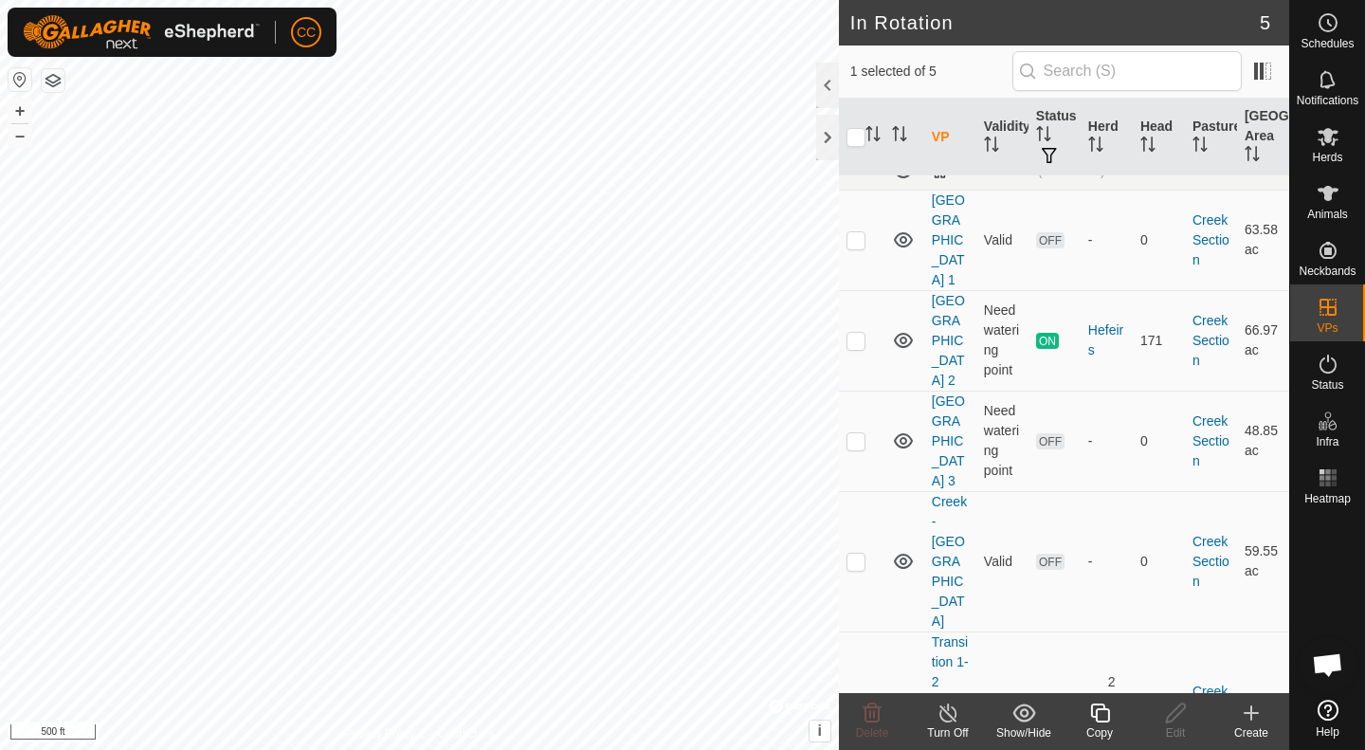
click at [950, 323] on link "[GEOGRAPHIC_DATA] 2" at bounding box center [948, 340] width 33 height 95
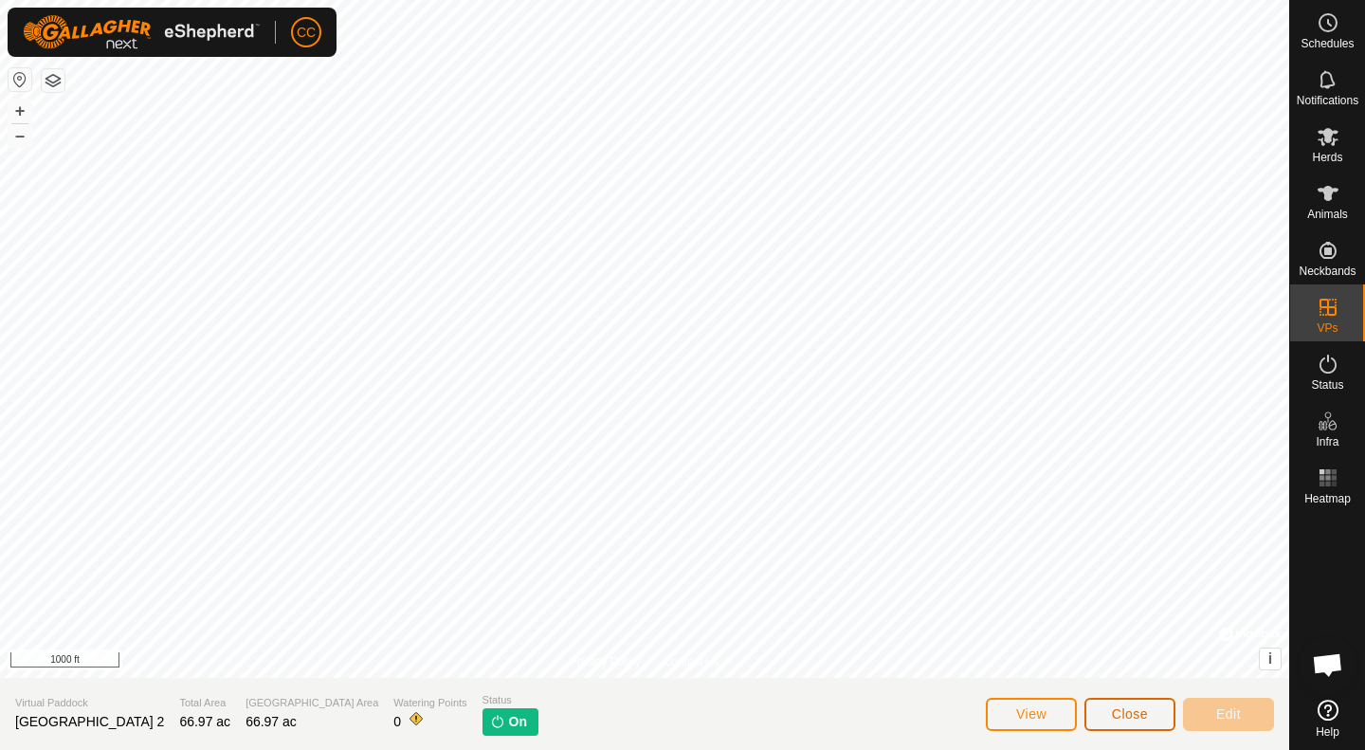
click at [1136, 707] on span "Close" at bounding box center [1130, 713] width 36 height 15
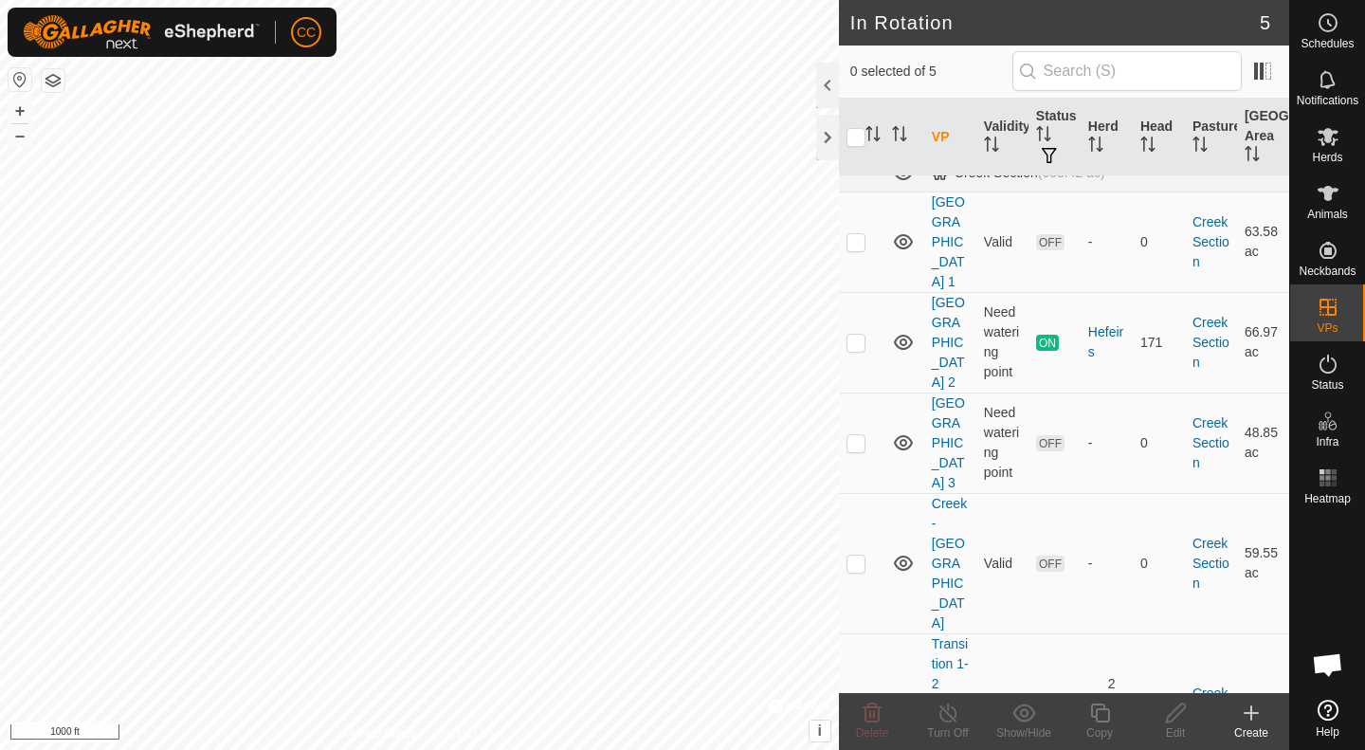
scroll to position [24, 0]
click at [949, 634] on link "Transition 1-2 [GEOGRAPHIC_DATA]" at bounding box center [950, 711] width 37 height 155
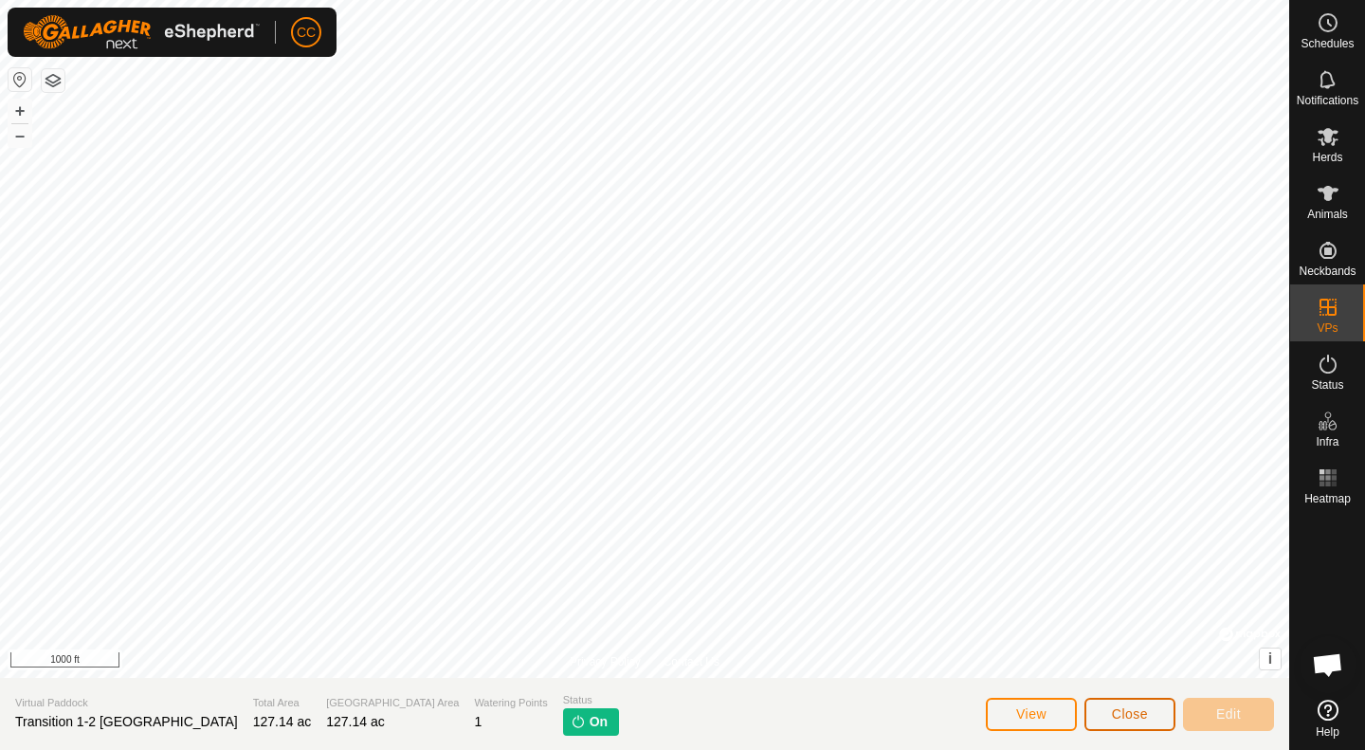
click at [1129, 718] on span "Close" at bounding box center [1130, 713] width 36 height 15
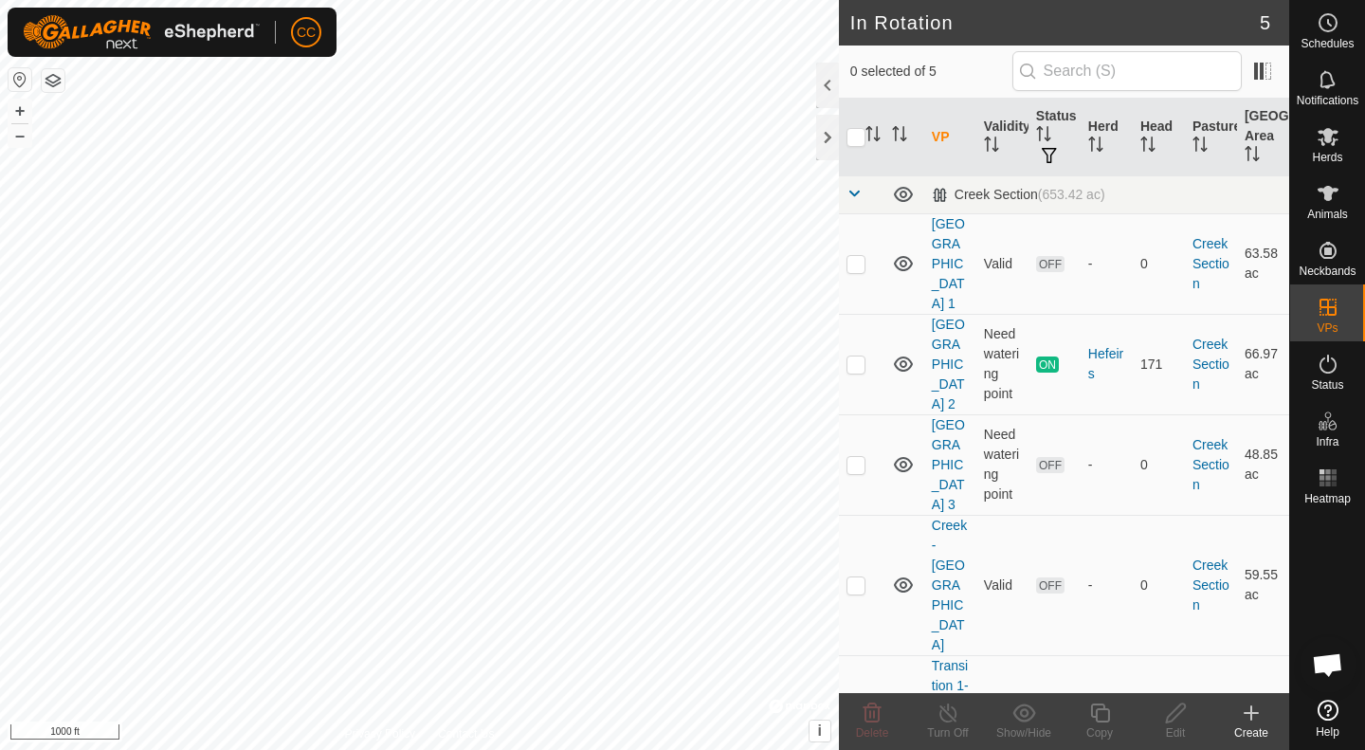
click at [947, 352] on td "[GEOGRAPHIC_DATA] 2" at bounding box center [951, 364] width 52 height 101
click at [943, 337] on link "[GEOGRAPHIC_DATA] 2" at bounding box center [948, 364] width 33 height 95
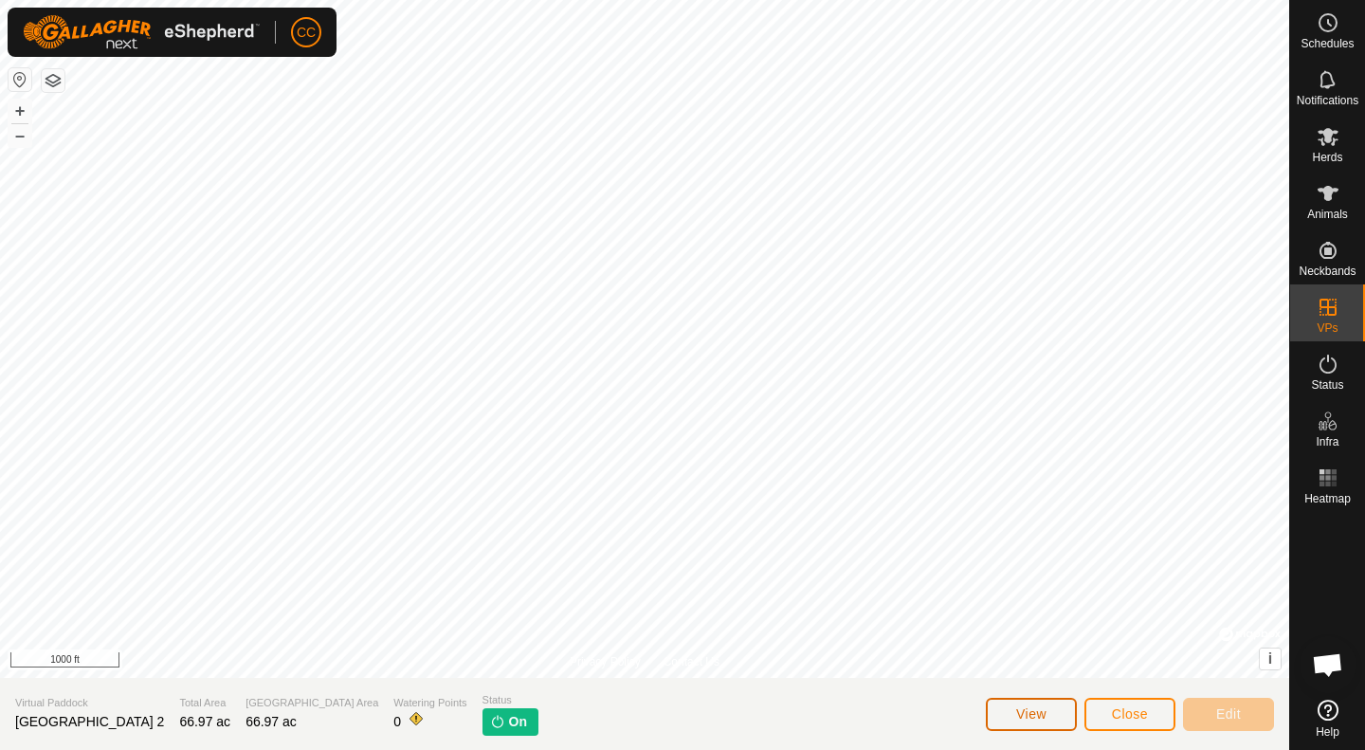
click at [1026, 712] on span "View" at bounding box center [1031, 713] width 30 height 15
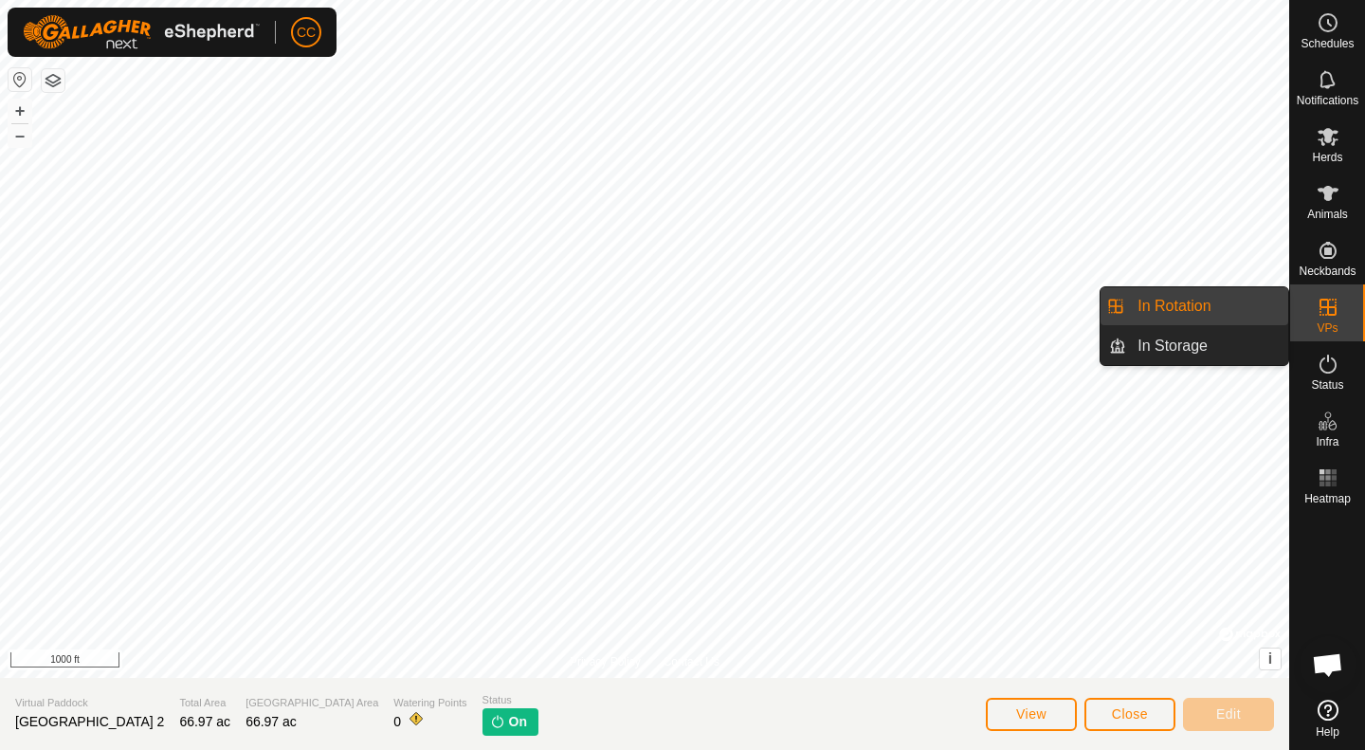
click at [1207, 311] on link "In Rotation" at bounding box center [1207, 306] width 162 height 38
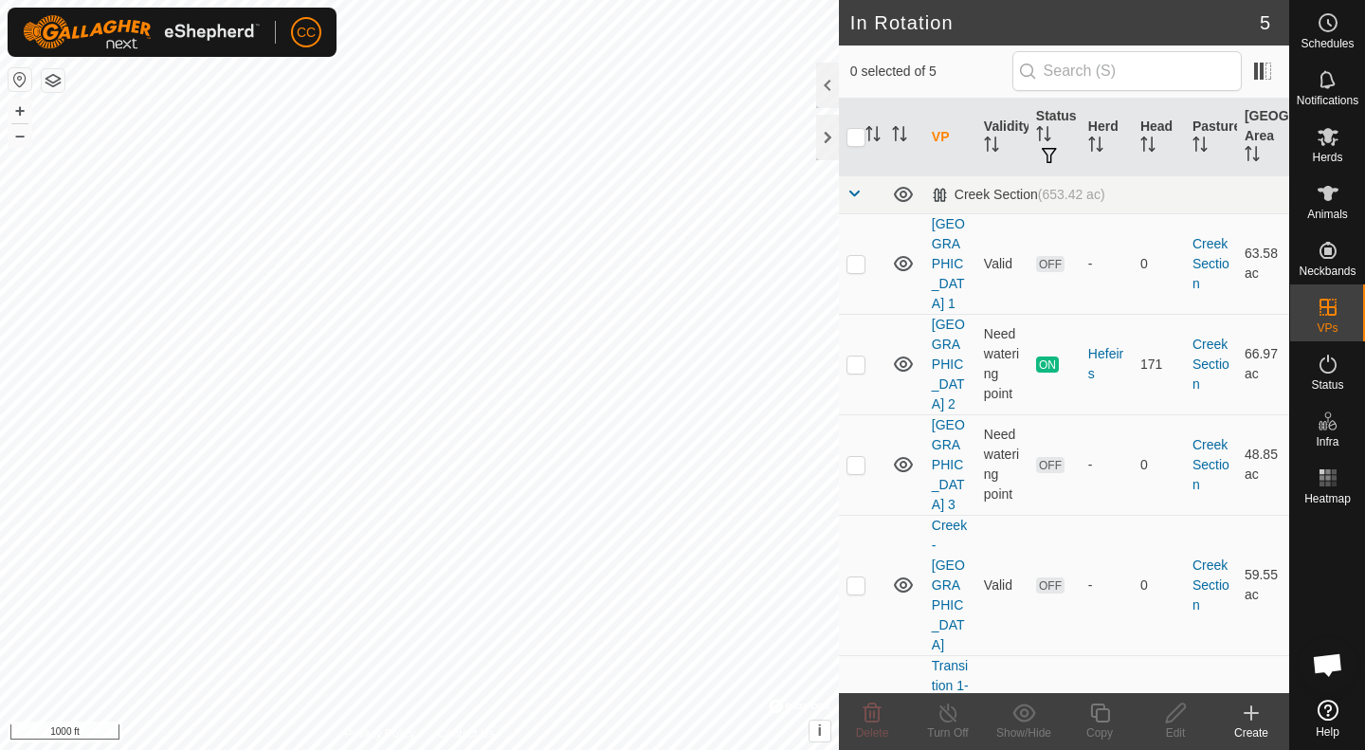
click at [855, 357] on p-checkbox at bounding box center [856, 364] width 19 height 15
checkbox input "false"
checkbox input "true"
checkbox input "false"
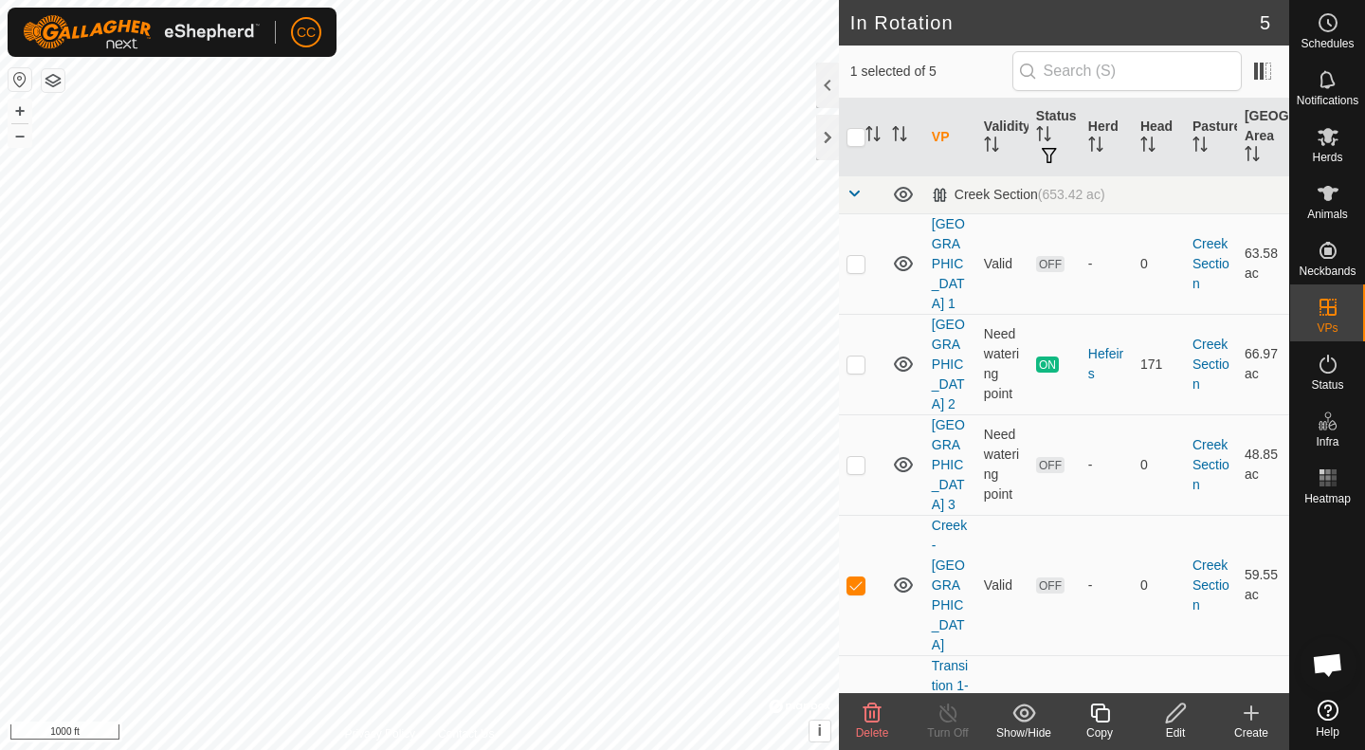
checkbox input "false"
checkbox input "true"
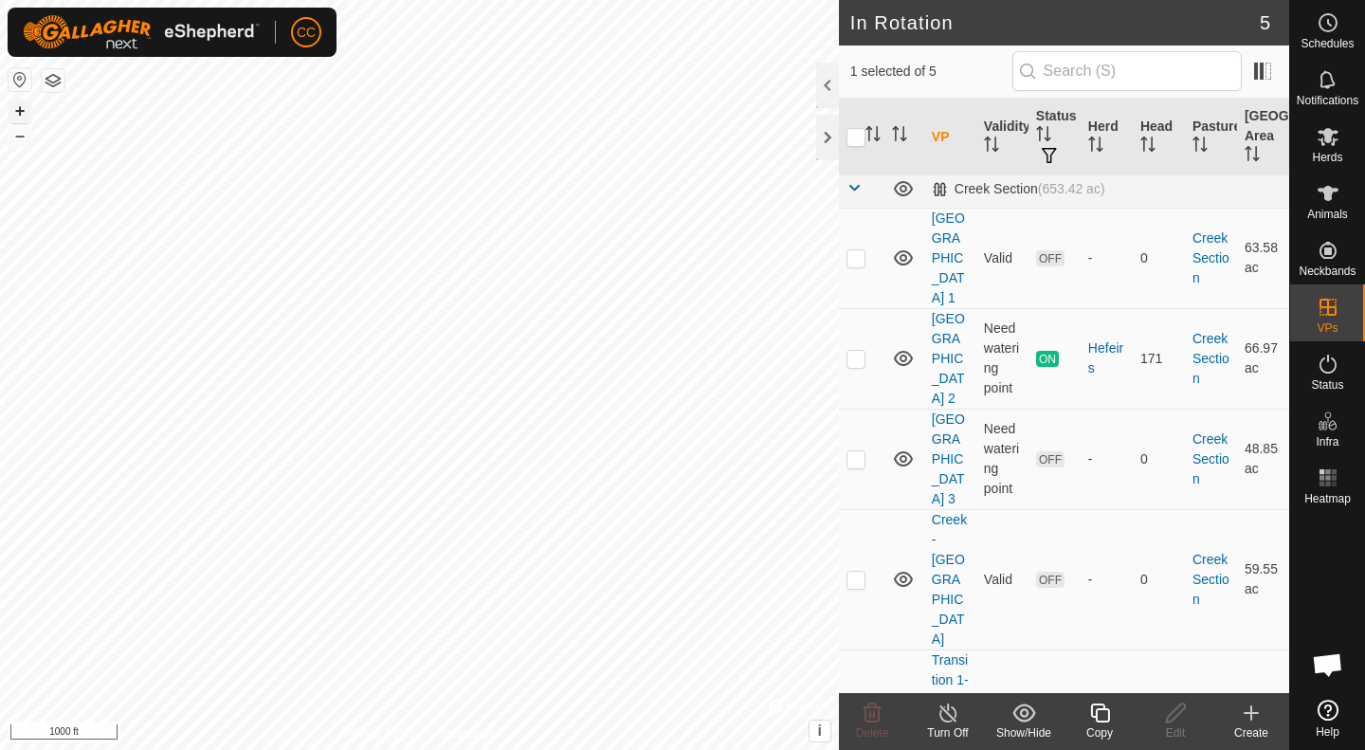
click at [27, 109] on button "+" at bounding box center [20, 111] width 23 height 23
